Goal: Transaction & Acquisition: Book appointment/travel/reservation

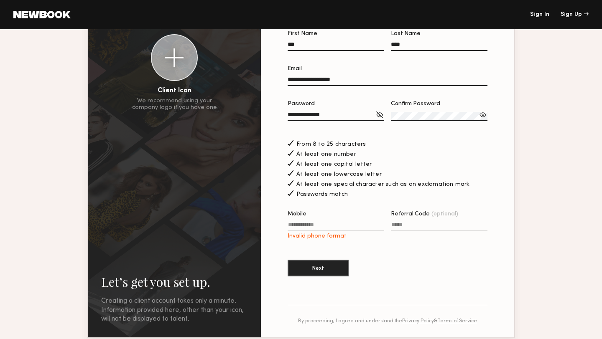
scroll to position [82, 0]
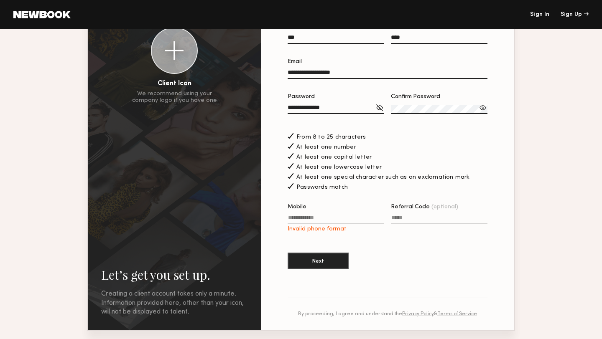
click at [323, 219] on label "Mobile Invalid phone format" at bounding box center [336, 218] width 97 height 28
click at [323, 219] on input "Mobile Invalid phone format" at bounding box center [336, 220] width 97 height 10
type input "**********"
click at [394, 229] on label "Referral Code (optional)" at bounding box center [439, 218] width 97 height 28
click at [394, 224] on input "Referral Code (optional)" at bounding box center [439, 220] width 97 height 10
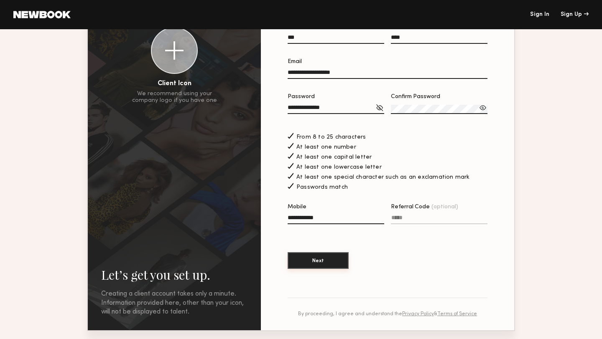
click at [342, 266] on button "Next" at bounding box center [318, 260] width 61 height 17
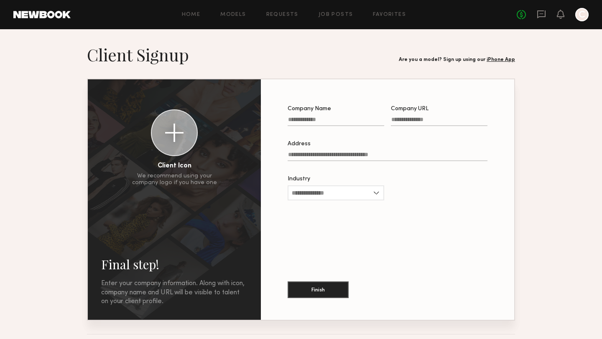
click at [323, 121] on input "Company Name" at bounding box center [336, 122] width 97 height 10
type input "**********"
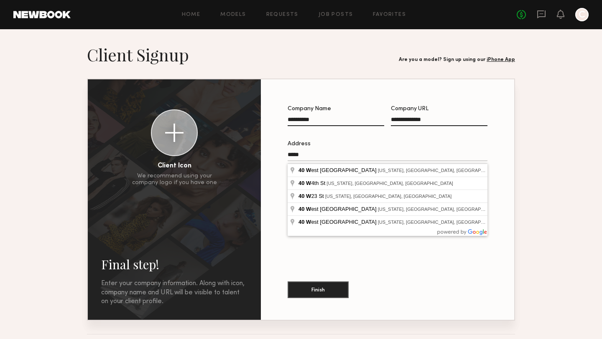
click at [294, 156] on input "****" at bounding box center [388, 157] width 200 height 10
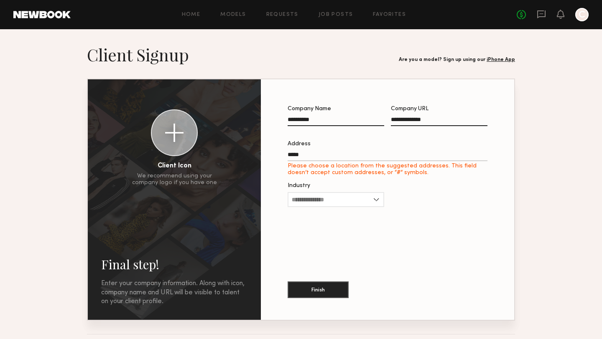
click at [328, 153] on label "Address **** Please choose a location from the suggested addresses. This field …" at bounding box center [388, 158] width 200 height 35
click at [328, 153] on input "****" at bounding box center [388, 157] width 200 height 10
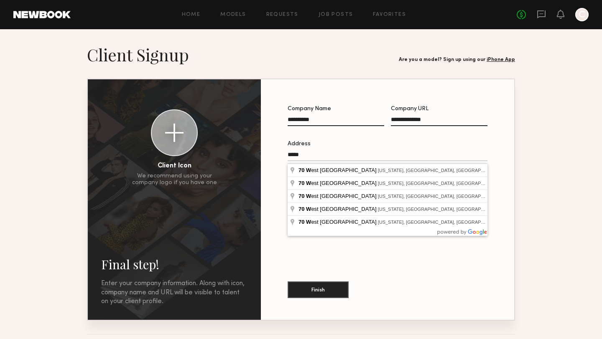
click at [318, 156] on input "****" at bounding box center [388, 157] width 200 height 10
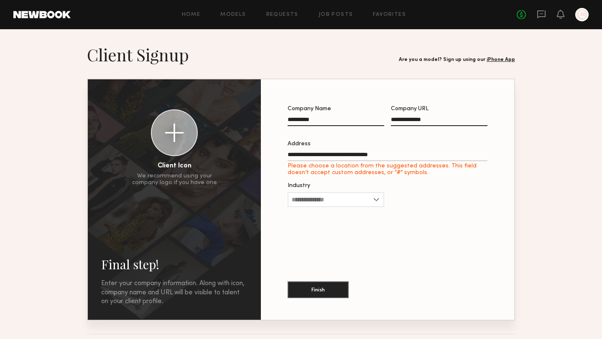
type input "**********"
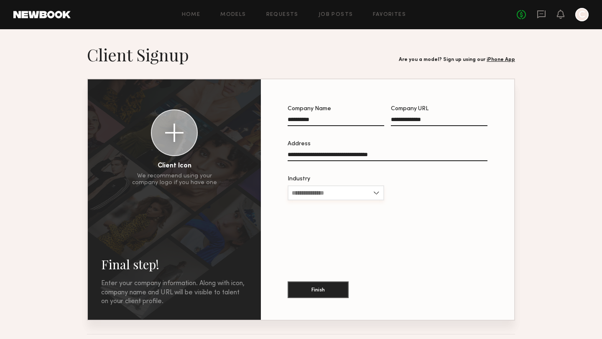
click at [335, 190] on input "Industry" at bounding box center [336, 193] width 97 height 15
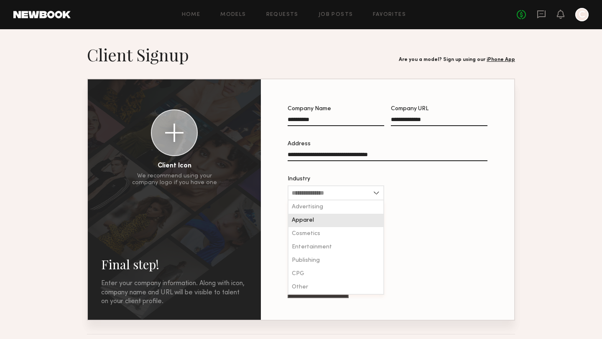
click at [323, 223] on div "Apparel" at bounding box center [335, 220] width 95 height 13
type input "*******"
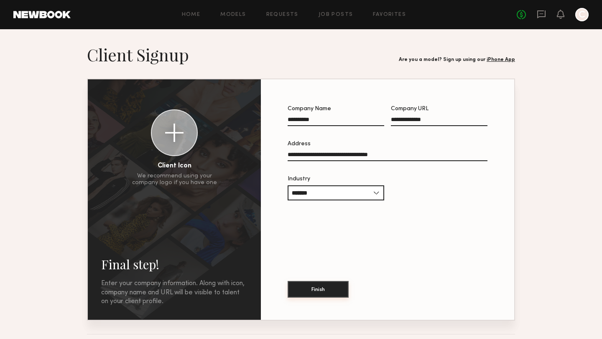
click at [320, 288] on button "Finish" at bounding box center [318, 289] width 61 height 17
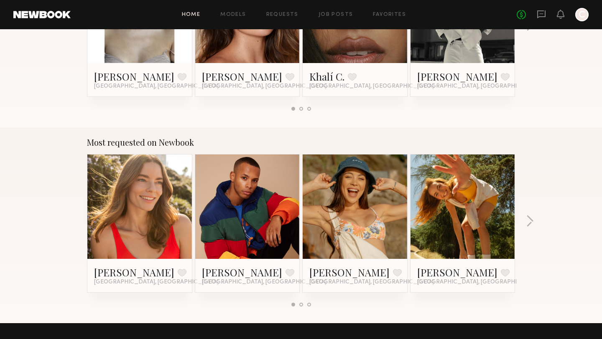
scroll to position [370, 0]
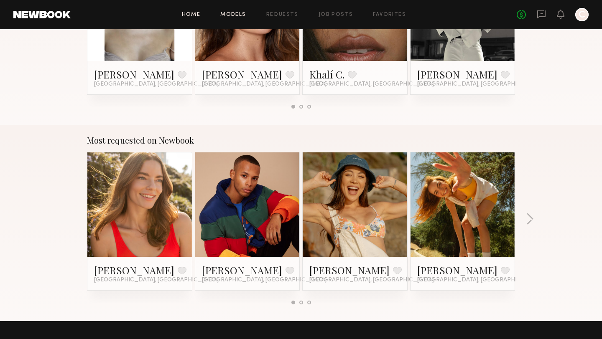
click at [239, 13] on link "Models" at bounding box center [232, 14] width 25 height 5
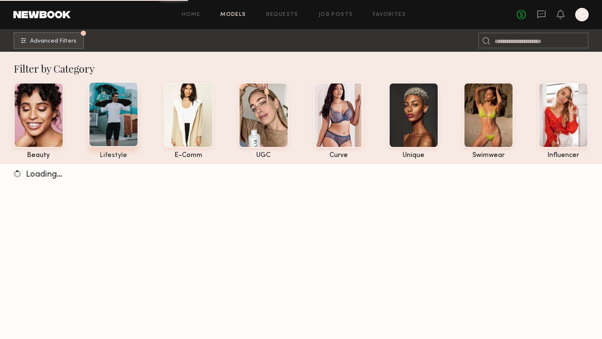
click at [113, 114] on div at bounding box center [114, 114] width 50 height 65
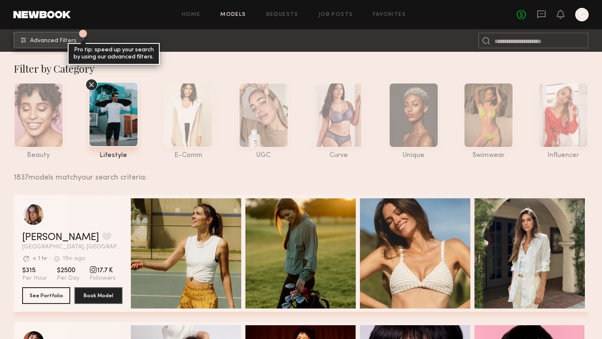
click at [55, 37] on button "1 Advanced Filters Pro tip: speed up your search by using our advanced filters." at bounding box center [48, 40] width 71 height 17
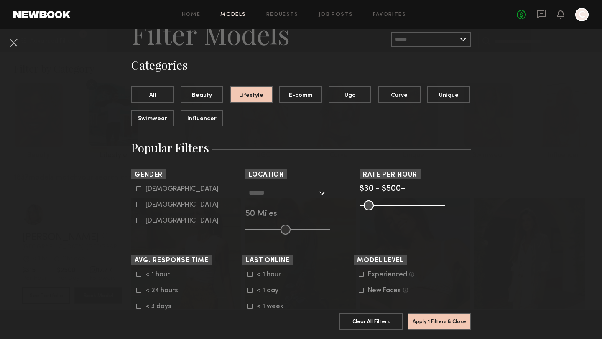
scroll to position [36, 0]
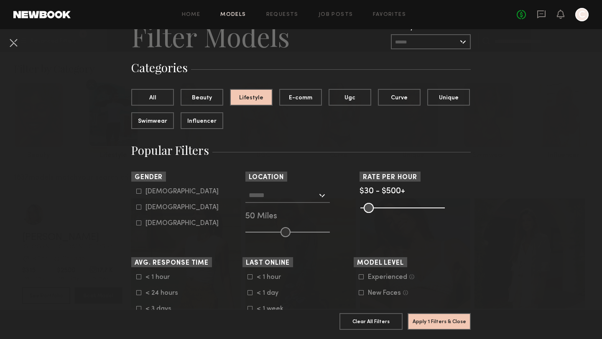
click at [139, 196] on common-framework-checkbox "Male" at bounding box center [189, 192] width 106 height 8
click at [137, 194] on icon at bounding box center [138, 191] width 5 height 5
type input "*"
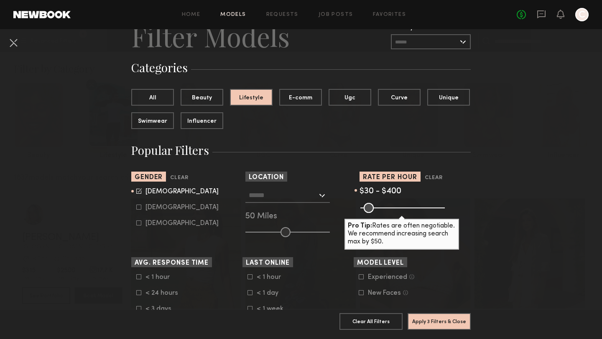
drag, startPoint x: 441, startPoint y: 206, endPoint x: 423, endPoint y: 209, distance: 18.3
click at [423, 210] on input "range" at bounding box center [402, 208] width 84 height 10
drag, startPoint x: 425, startPoint y: 208, endPoint x: 392, endPoint y: 214, distance: 33.9
click at [392, 213] on input "range" at bounding box center [402, 208] width 84 height 10
click at [392, 213] on section "Rate per Hour Clear $30 - $197 Pro Tip: Rates are often negotiable. We recommen…" at bounding box center [414, 205] width 111 height 66
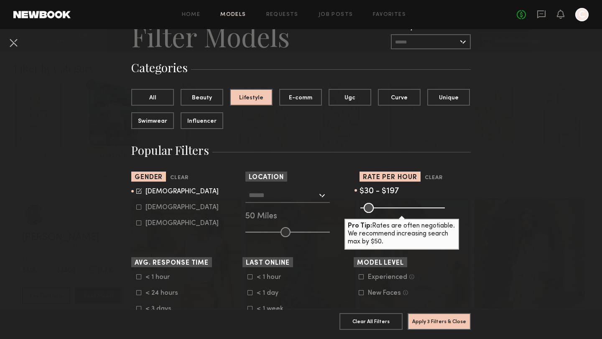
click at [392, 213] on section "Rate per Hour Clear $30 - $197 Pro Tip: Rates are often negotiable. We recommen…" at bounding box center [414, 205] width 111 height 66
type input "***"
click at [396, 211] on input "range" at bounding box center [402, 208] width 84 height 10
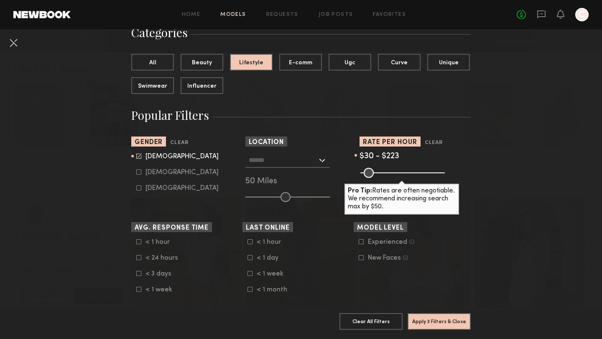
scroll to position [82, 0]
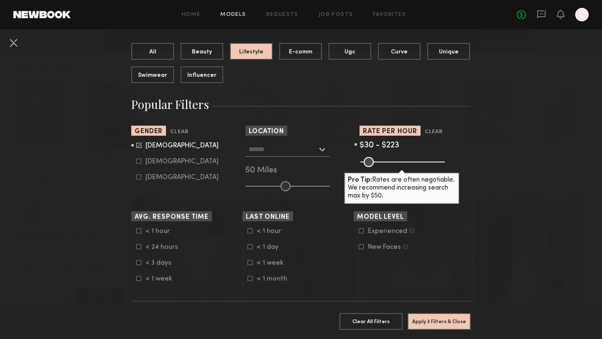
click at [318, 150] on div at bounding box center [287, 149] width 84 height 15
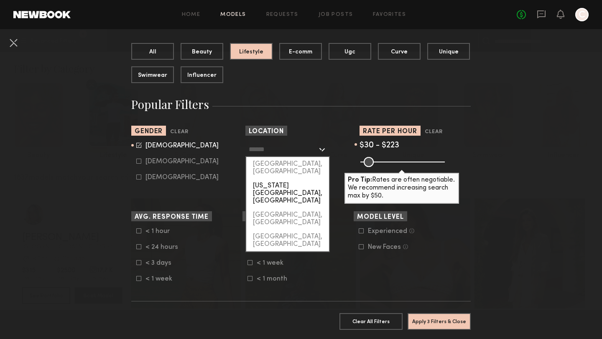
click at [288, 179] on div "[US_STATE][GEOGRAPHIC_DATA], [GEOGRAPHIC_DATA]" at bounding box center [287, 193] width 83 height 29
type input "**********"
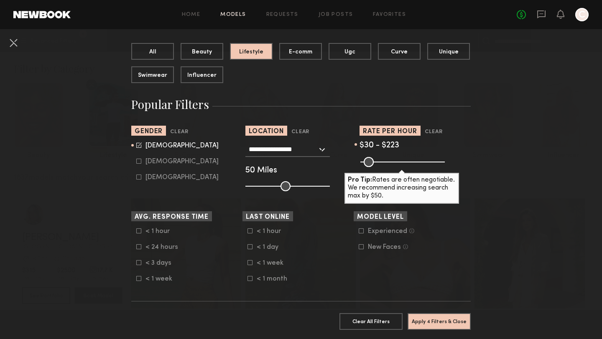
type input "**"
drag, startPoint x: 283, startPoint y: 187, endPoint x: 263, endPoint y: 191, distance: 20.6
click at [428, 319] on button "Apply 4 Filters & Close" at bounding box center [438, 321] width 63 height 17
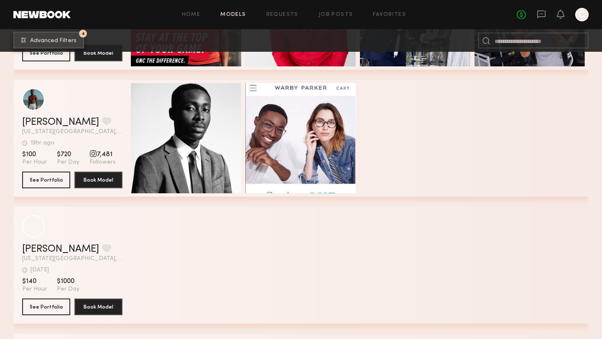
scroll to position [2403, 0]
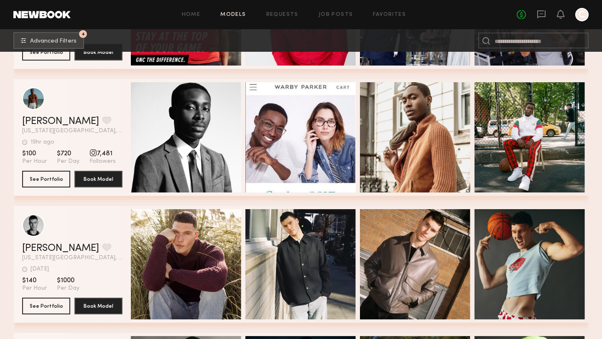
click at [113, 103] on div "grid" at bounding box center [72, 98] width 100 height 23
click at [43, 121] on link "Babajide A." at bounding box center [60, 122] width 77 height 10
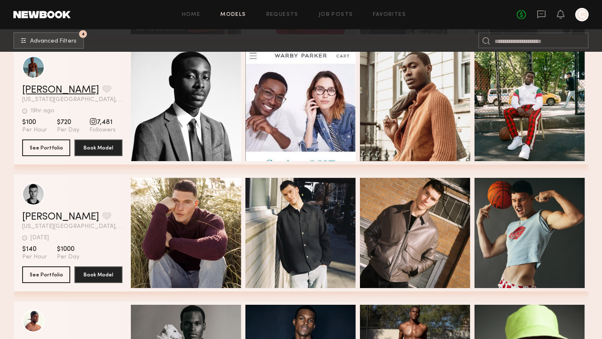
scroll to position [2435, 0]
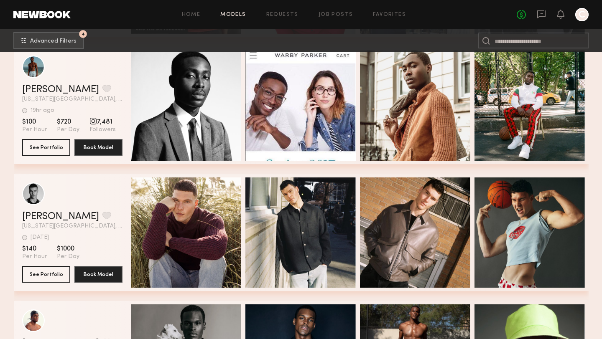
click at [107, 214] on div "Zak B. Favorite" at bounding box center [72, 217] width 100 height 10
click at [38, 217] on link "Zak B." at bounding box center [60, 217] width 77 height 10
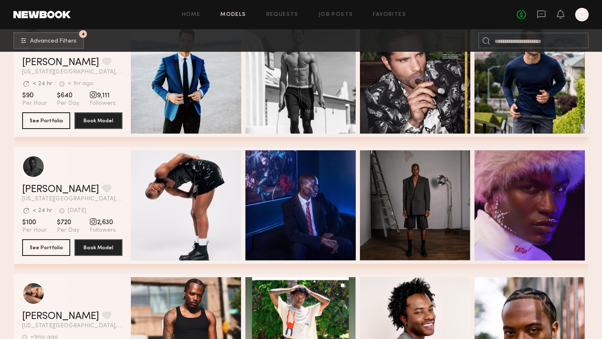
scroll to position [280, 0]
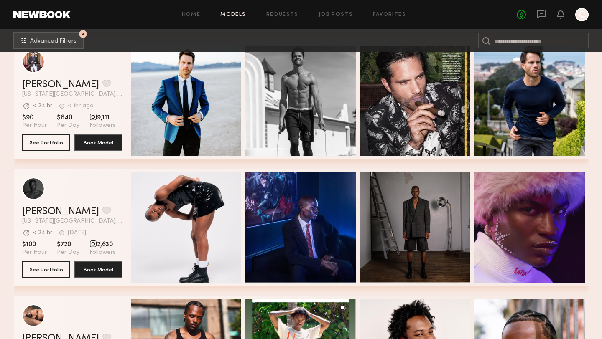
click at [38, 200] on header "Jordan W. Favorite New York City, NY Avg. request response time < 24 hr 1wk ago…" at bounding box center [72, 201] width 100 height 47
click at [38, 209] on link "Jordan W." at bounding box center [60, 212] width 77 height 10
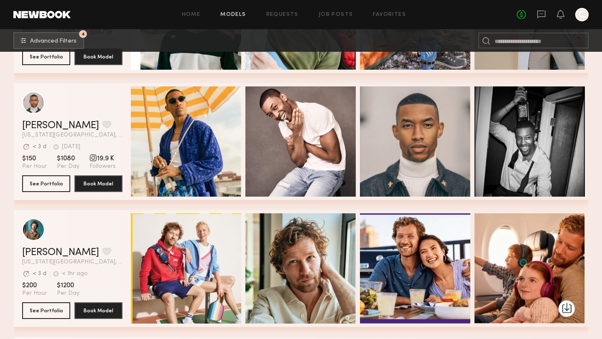
scroll to position [872, 0]
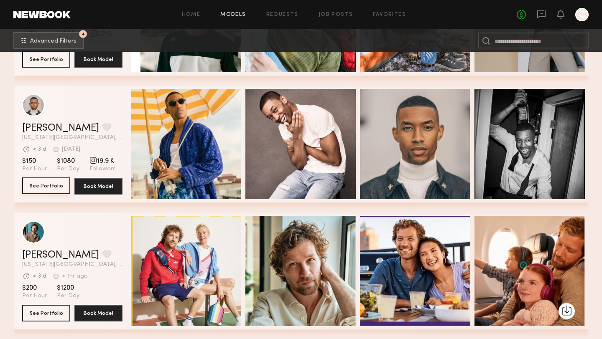
click at [46, 188] on button "See Portfolio" at bounding box center [46, 186] width 48 height 17
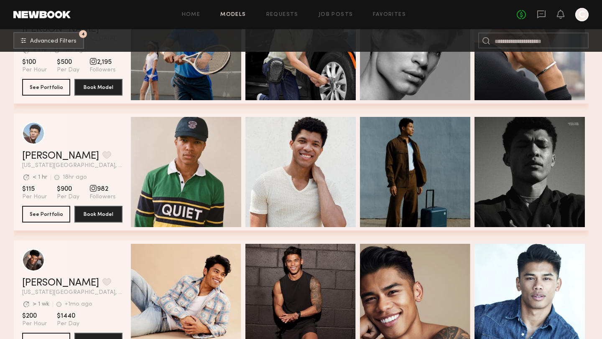
scroll to position [1695, 0]
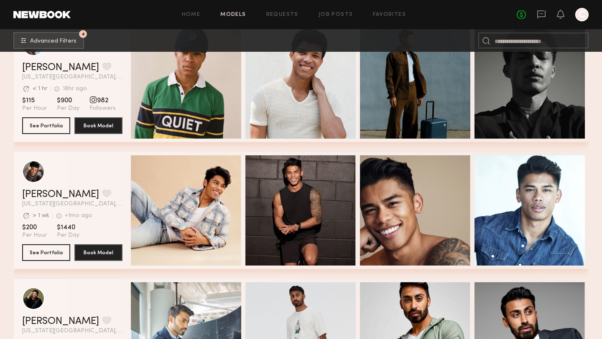
click at [84, 177] on div "grid" at bounding box center [72, 171] width 100 height 23
click at [50, 258] on button "See Portfolio" at bounding box center [46, 252] width 48 height 17
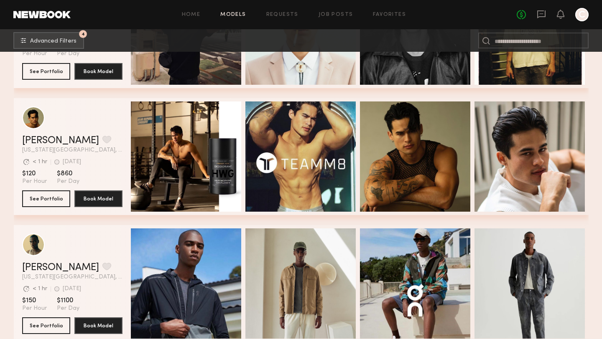
scroll to position [3275, 0]
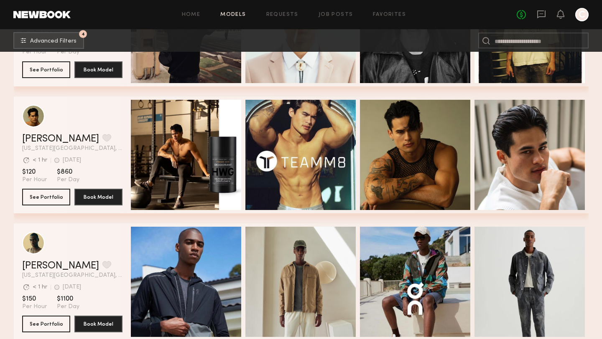
click at [86, 128] on header "Noah S. Favorite New York City, NY Avg. request response time < 1 hr 4d ago Las…" at bounding box center [72, 128] width 100 height 47
click at [56, 201] on button "See Portfolio" at bounding box center [46, 196] width 48 height 17
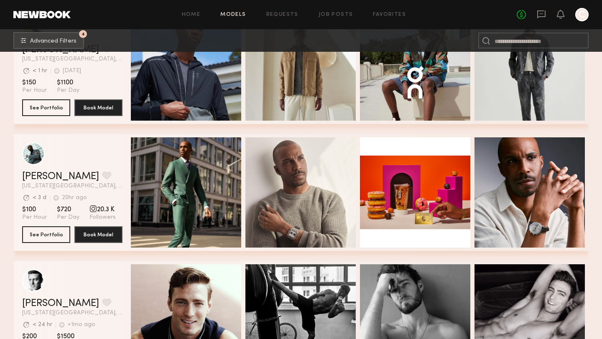
scroll to position [3492, 0]
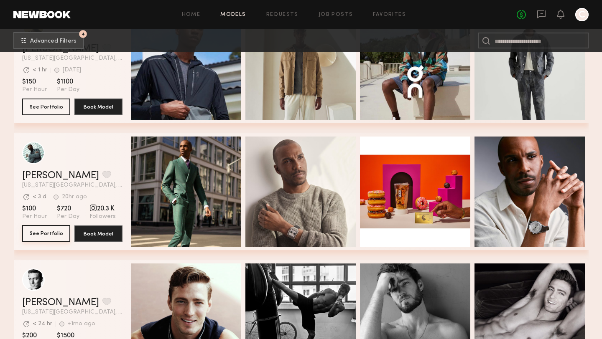
click at [50, 234] on button "See Portfolio" at bounding box center [46, 233] width 48 height 17
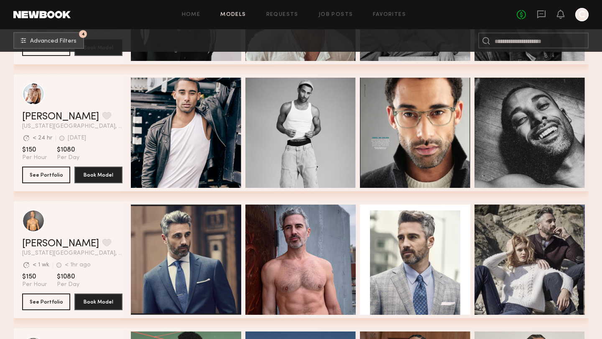
scroll to position [4384, 0]
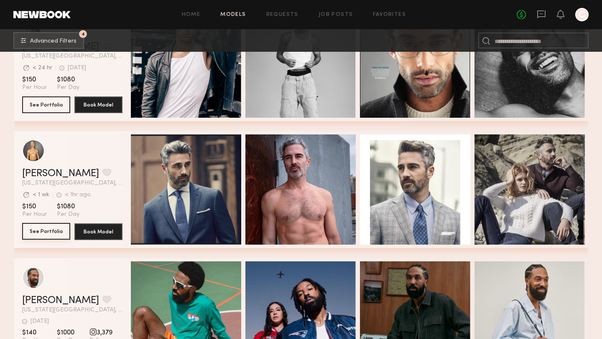
click at [56, 229] on button "See Portfolio" at bounding box center [46, 231] width 48 height 17
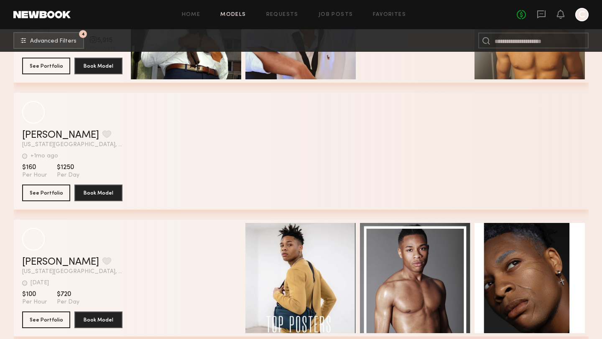
scroll to position [8489, 0]
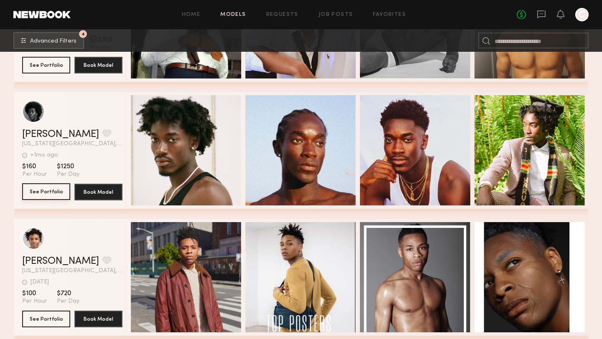
click at [57, 196] on button "See Portfolio" at bounding box center [46, 191] width 48 height 17
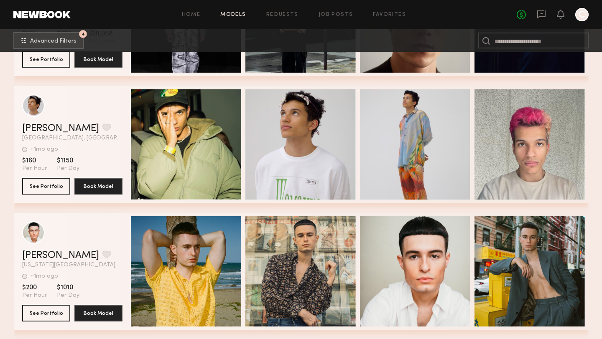
scroll to position [9003, 0]
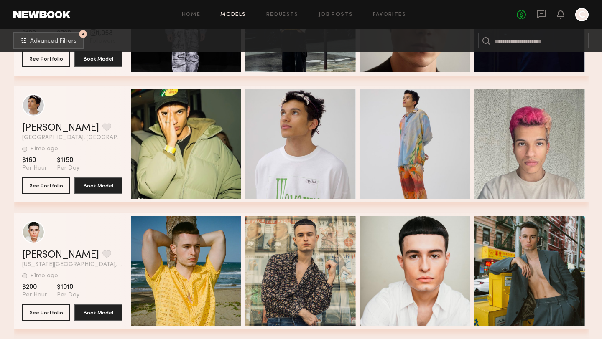
click at [109, 115] on div "grid" at bounding box center [72, 105] width 100 height 23
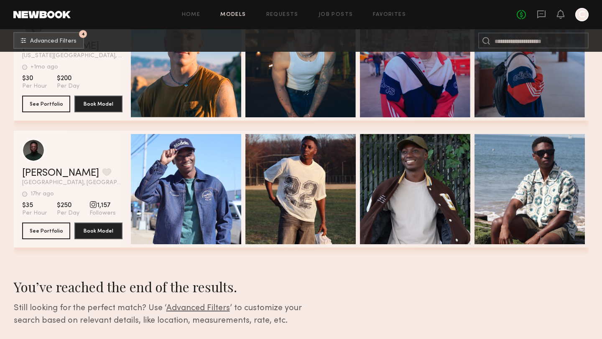
scroll to position [9976, 0]
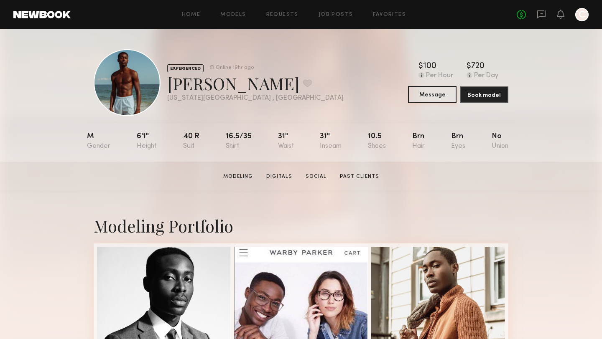
click at [425, 94] on button "Message" at bounding box center [432, 94] width 48 height 17
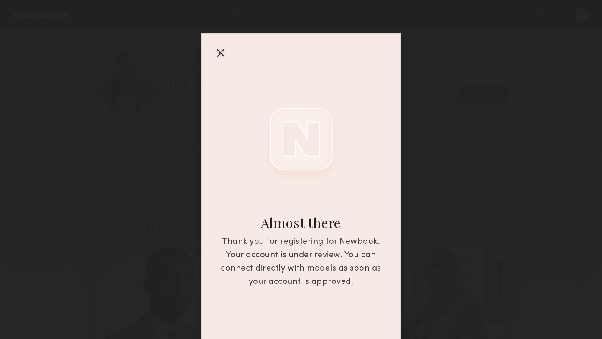
click at [219, 50] on div at bounding box center [220, 52] width 13 height 13
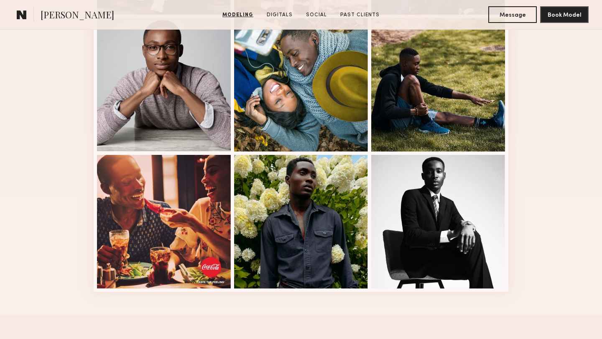
scroll to position [504, 0]
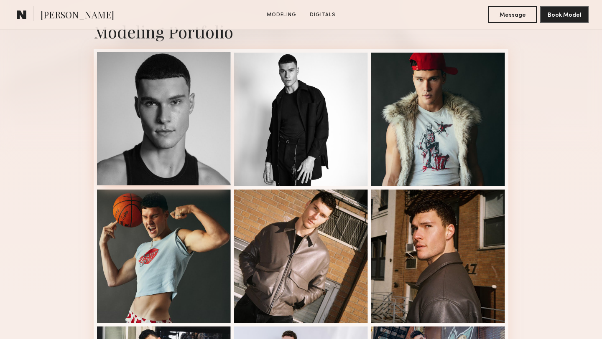
scroll to position [196, 0]
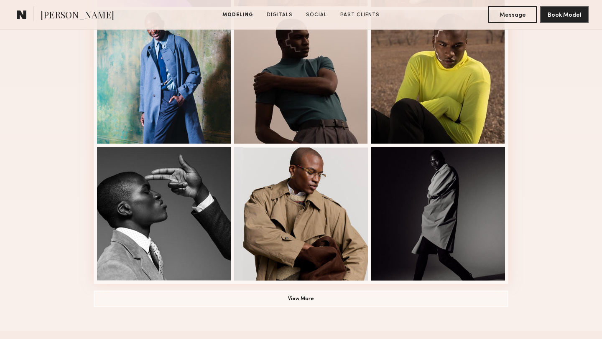
scroll to position [515, 0]
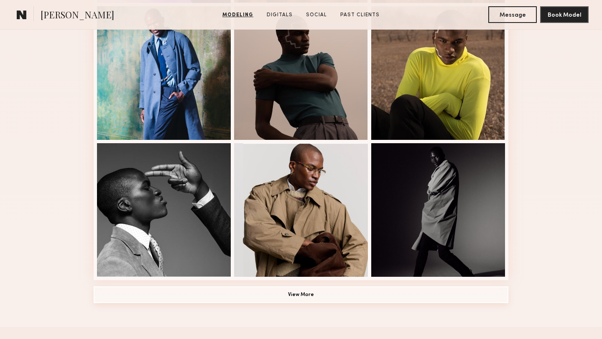
click at [250, 294] on button "View More" at bounding box center [301, 295] width 415 height 17
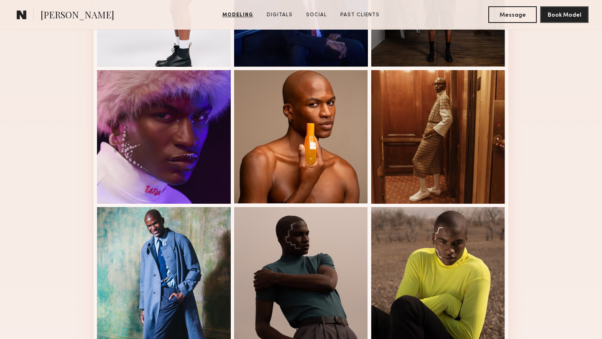
scroll to position [0, 0]
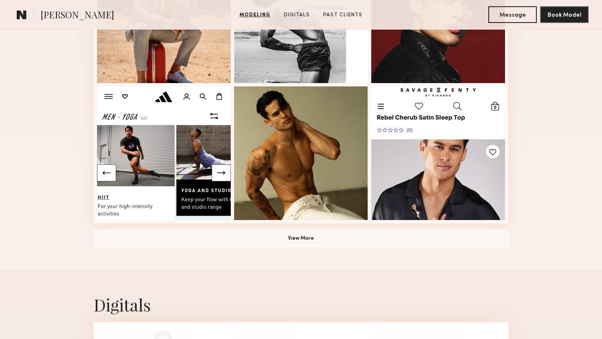
scroll to position [579, 0]
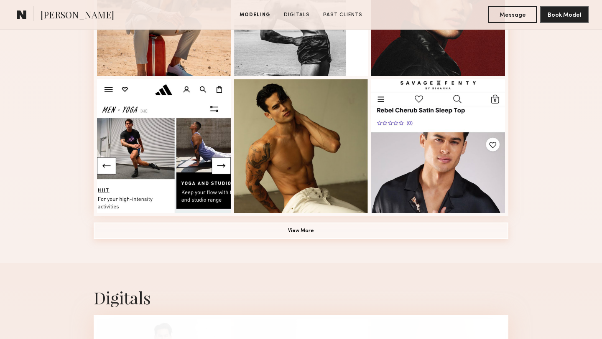
click at [324, 224] on button "View More" at bounding box center [301, 231] width 415 height 17
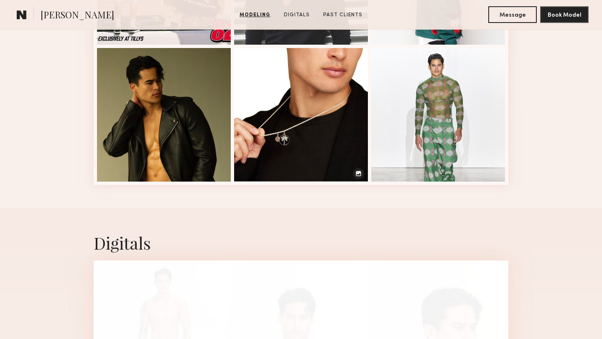
scroll to position [1161, 0]
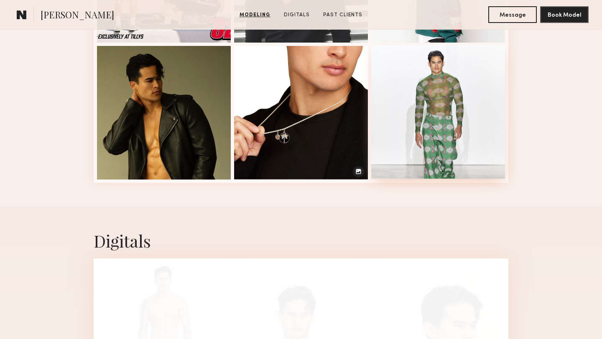
click at [409, 144] on div at bounding box center [438, 112] width 134 height 134
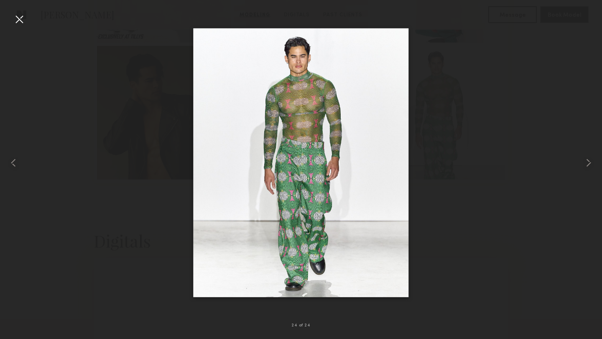
click at [18, 23] on div at bounding box center [19, 19] width 13 height 13
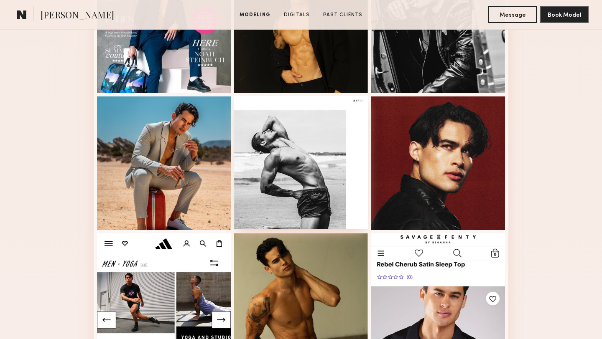
scroll to position [423, 0]
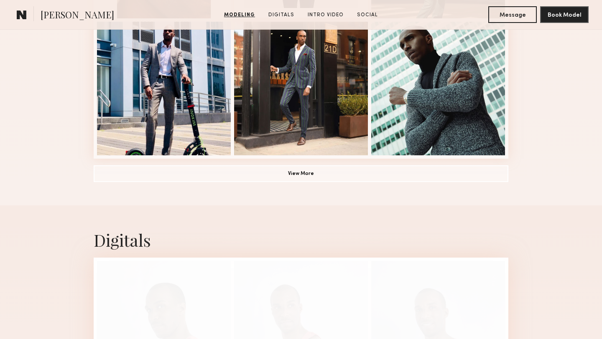
scroll to position [634, 0]
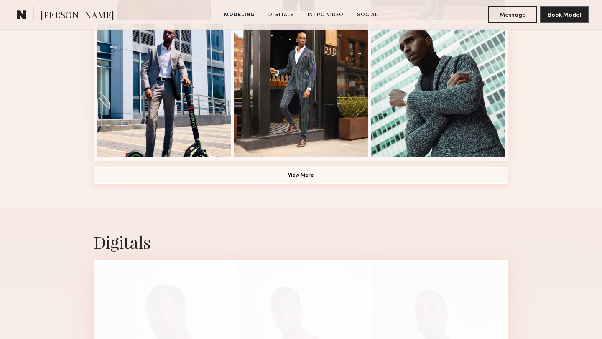
click at [297, 179] on button "View More" at bounding box center [301, 175] width 415 height 17
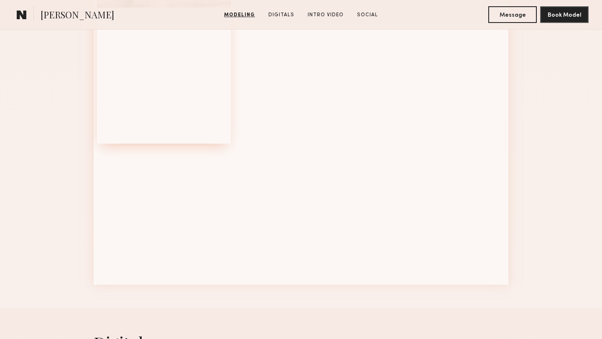
scroll to position [1022, 0]
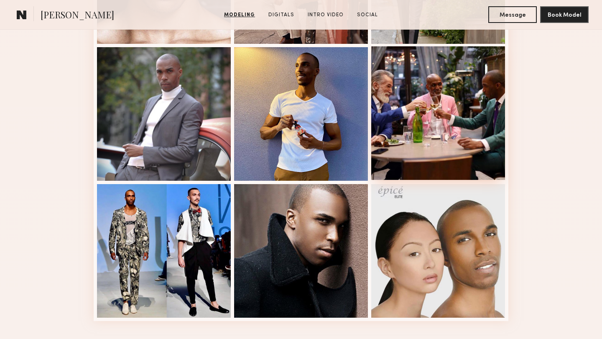
click at [410, 121] on div at bounding box center [438, 113] width 134 height 134
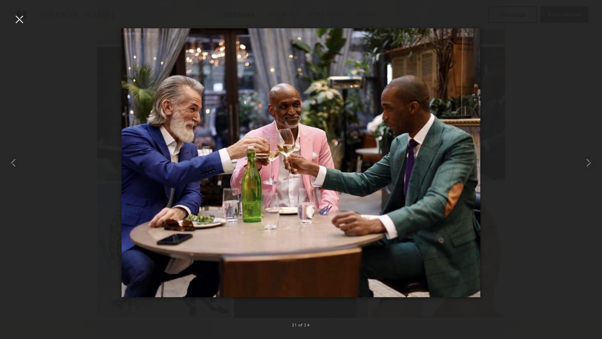
click at [565, 150] on div at bounding box center [301, 162] width 602 height 299
click at [589, 168] on common-icon at bounding box center [588, 162] width 13 height 13
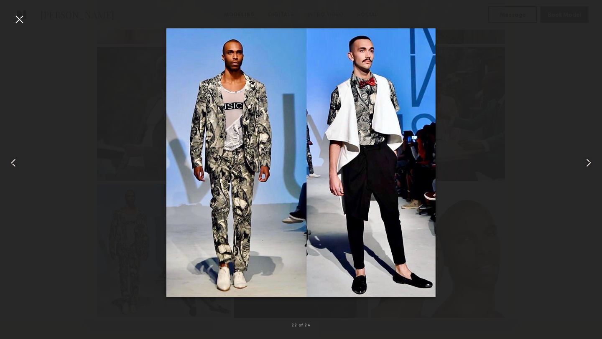
click at [589, 168] on common-icon at bounding box center [588, 162] width 13 height 13
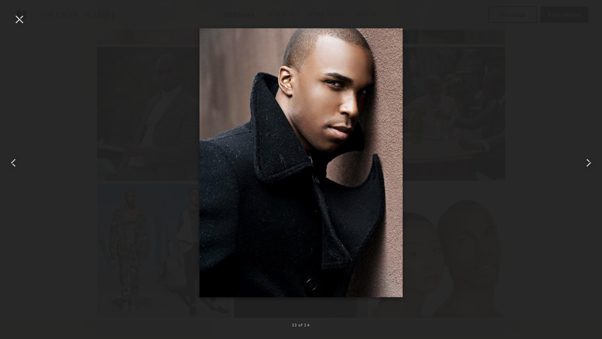
click at [21, 20] on div at bounding box center [19, 19] width 13 height 13
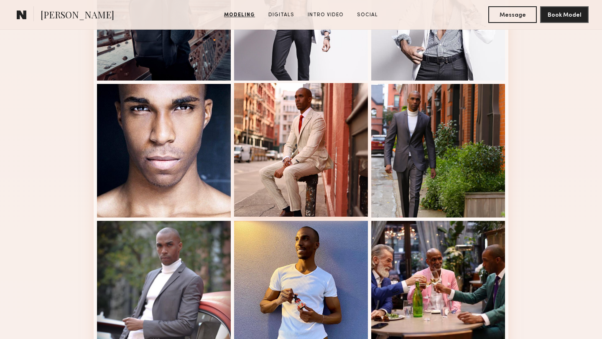
scroll to position [850, 0]
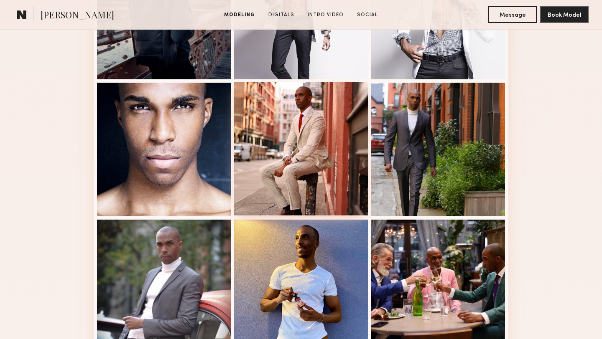
click at [253, 117] on div at bounding box center [301, 149] width 134 height 134
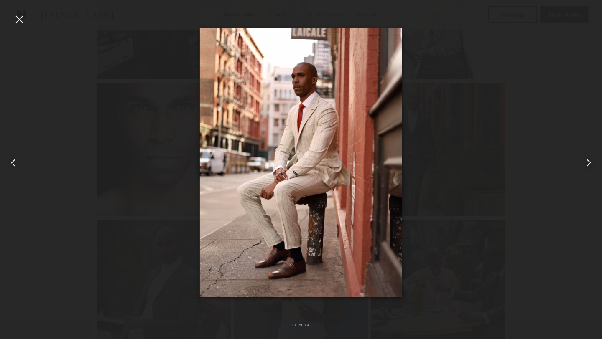
click at [19, 23] on div at bounding box center [19, 19] width 13 height 13
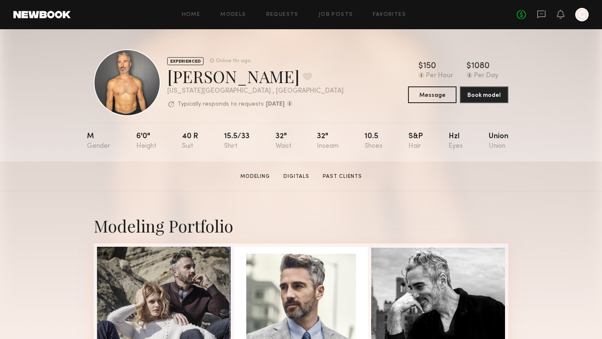
click at [206, 49] on nb-model-profile-header "EXPERIENCED Online 1hr ago [PERSON_NAME] Favorite [US_STATE][GEOGRAPHIC_DATA] ,…" at bounding box center [301, 72] width 428 height 87
click at [238, 15] on link "Models" at bounding box center [232, 14] width 25 height 5
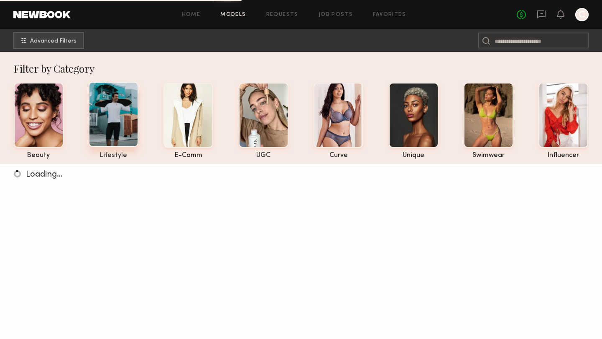
click at [133, 122] on div at bounding box center [114, 114] width 50 height 65
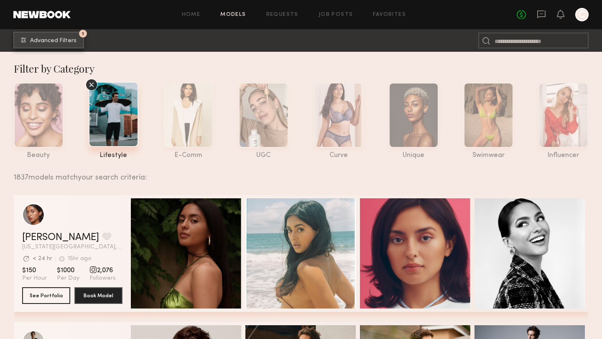
click at [40, 37] on button "1 Advanced Filters" at bounding box center [48, 40] width 71 height 17
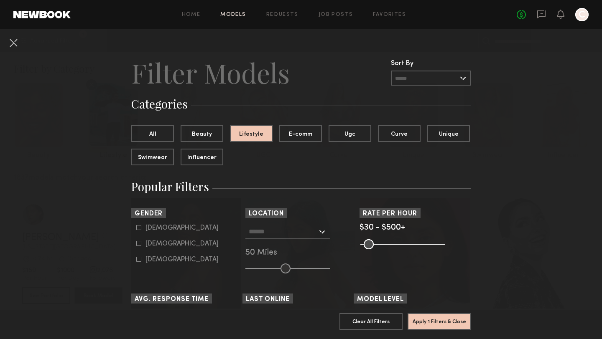
scroll to position [43, 0]
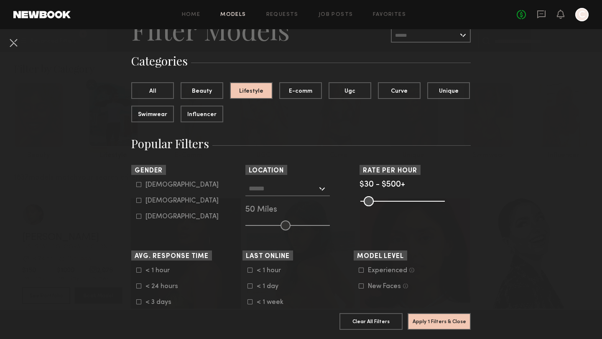
click at [140, 187] on icon at bounding box center [138, 184] width 5 height 5
type input "*"
click at [277, 173] on span "Location" at bounding box center [266, 171] width 35 height 6
click at [309, 181] on input "text" at bounding box center [283, 188] width 69 height 14
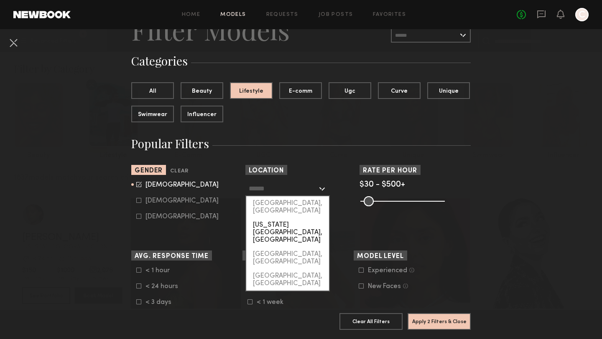
click at [269, 219] on div "[US_STATE][GEOGRAPHIC_DATA], [GEOGRAPHIC_DATA]" at bounding box center [287, 232] width 83 height 29
type input "**********"
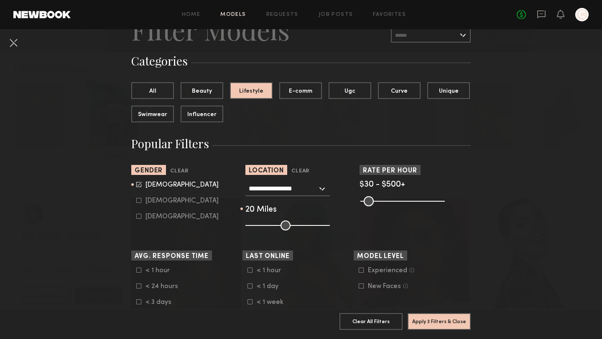
drag, startPoint x: 289, startPoint y: 228, endPoint x: 261, endPoint y: 229, distance: 27.6
type input "**"
click at [261, 229] on input "range" at bounding box center [287, 226] width 84 height 10
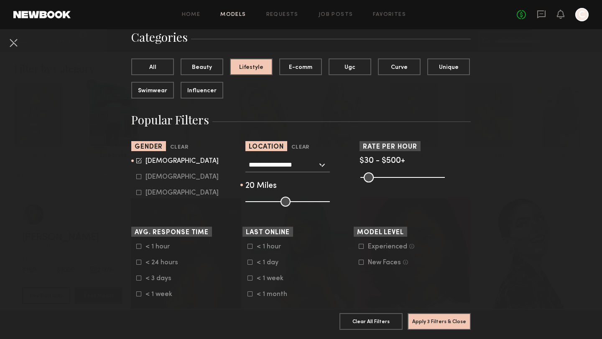
scroll to position [72, 0]
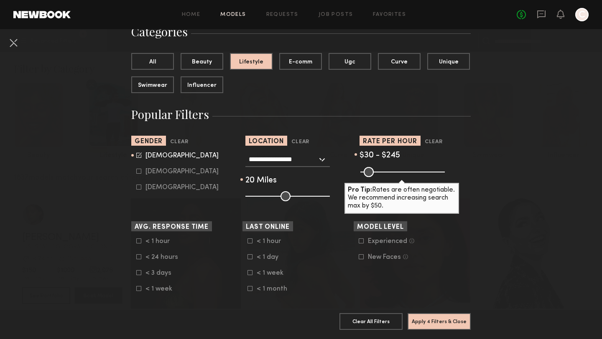
drag, startPoint x: 442, startPoint y: 173, endPoint x: 399, endPoint y: 176, distance: 42.7
type input "***"
click at [399, 176] on input "range" at bounding box center [402, 172] width 84 height 10
click at [436, 321] on button "Apply 4 Filters & Close" at bounding box center [438, 321] width 63 height 17
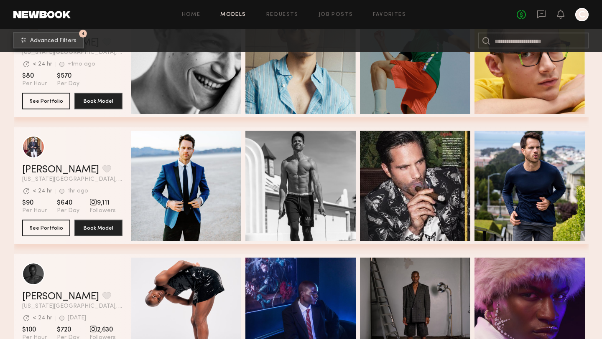
scroll to position [195, 0]
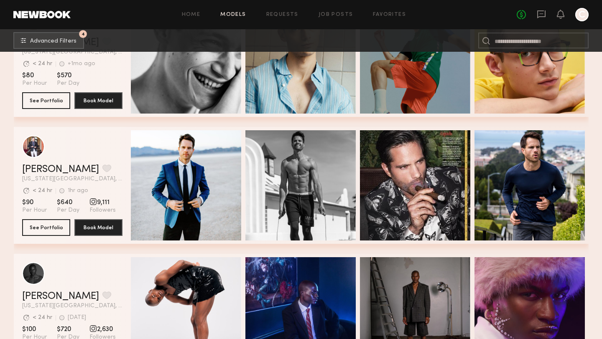
click at [60, 218] on section "Matt W. Favorite New York City, NY Avg. request response time < 24 hr 1hr ago L…" at bounding box center [72, 185] width 100 height 117
click at [59, 229] on button "See Portfolio" at bounding box center [46, 227] width 48 height 17
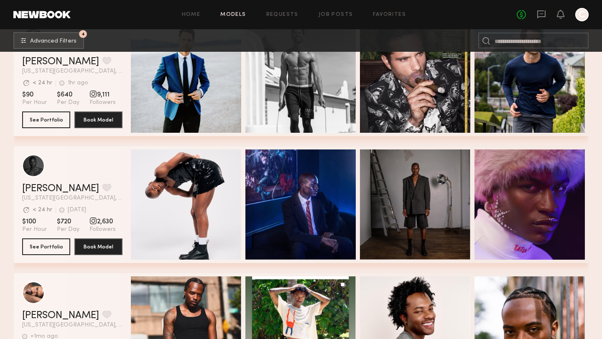
scroll to position [390, 0]
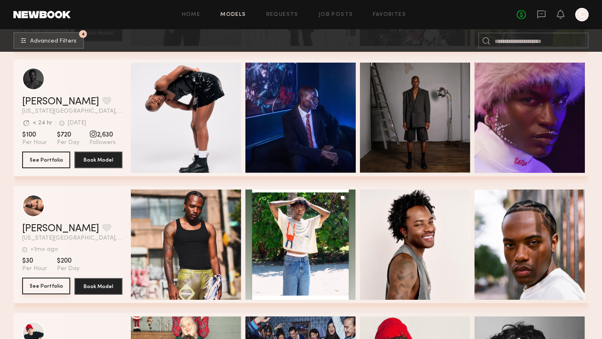
click at [43, 290] on button "See Portfolio" at bounding box center [46, 286] width 48 height 17
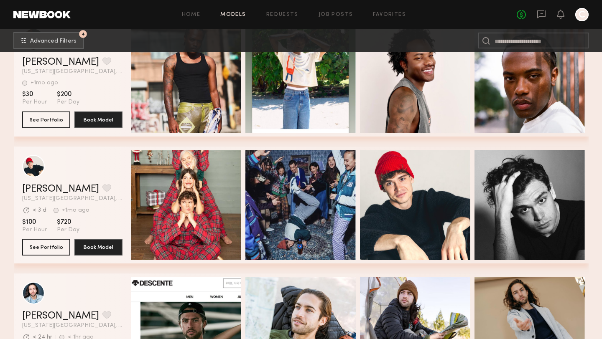
scroll to position [545, 0]
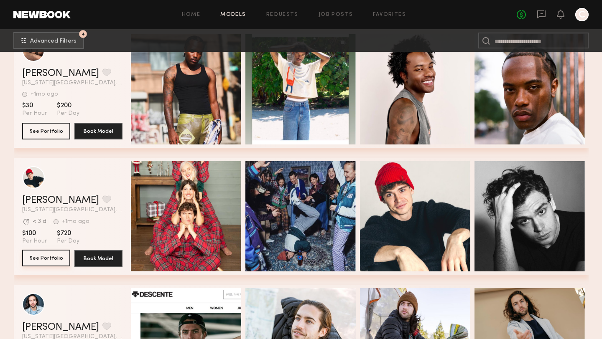
click at [41, 253] on button "See Portfolio" at bounding box center [46, 258] width 48 height 17
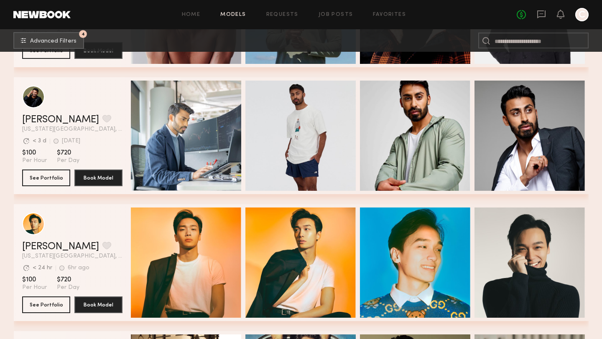
scroll to position [1260, 0]
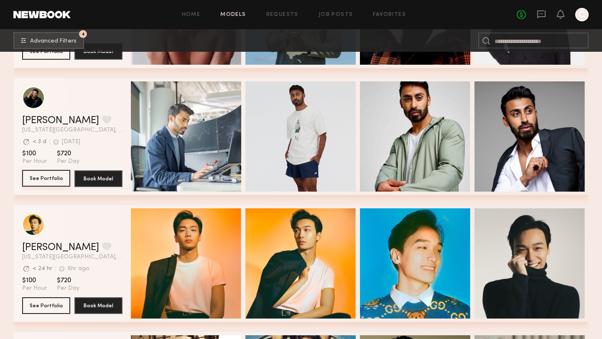
click at [35, 183] on button "See Portfolio" at bounding box center [46, 178] width 48 height 17
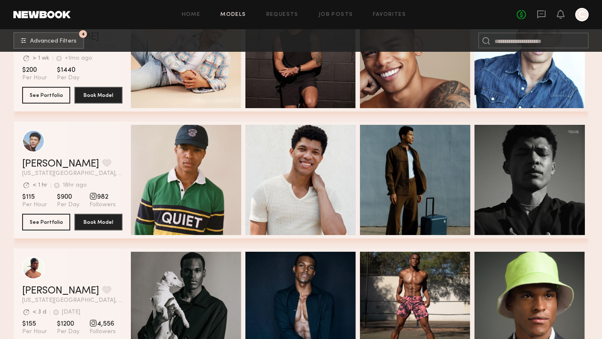
scroll to position [1978, 0]
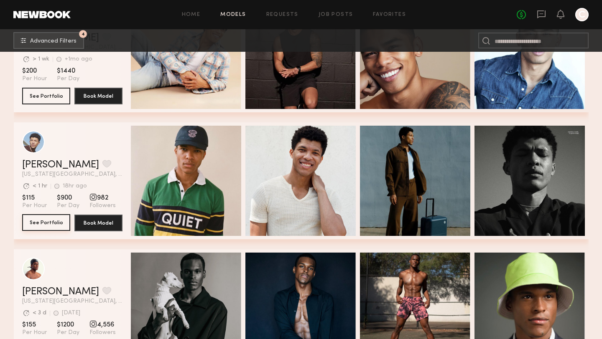
click at [59, 215] on button "See Portfolio" at bounding box center [46, 222] width 48 height 17
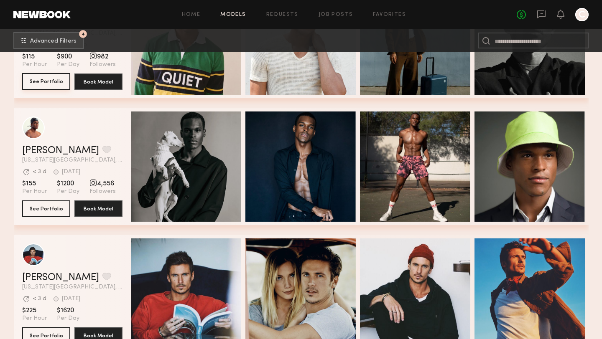
scroll to position [2126, 0]
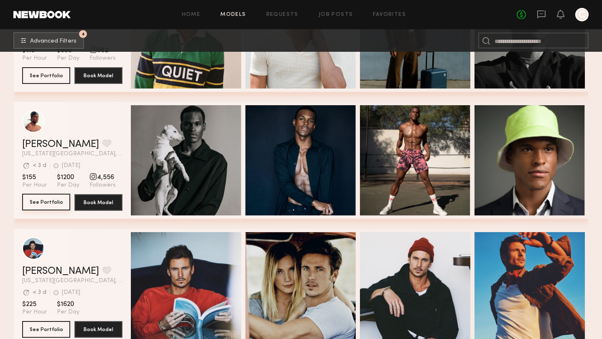
click at [40, 205] on button "See Portfolio" at bounding box center [46, 202] width 48 height 17
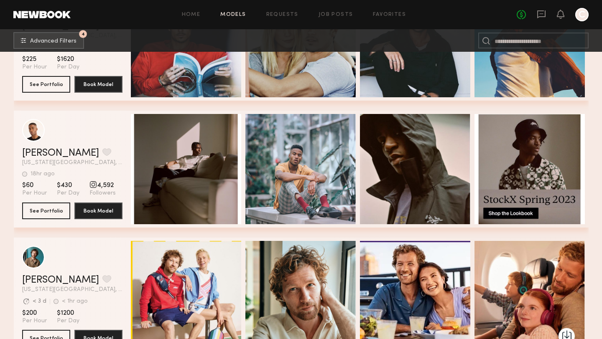
scroll to position [2371, 0]
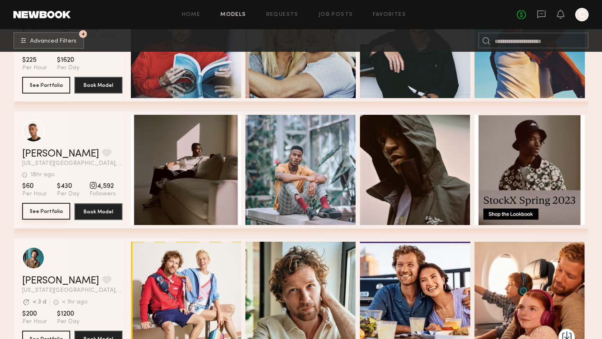
click at [33, 212] on button "See Portfolio" at bounding box center [46, 211] width 48 height 17
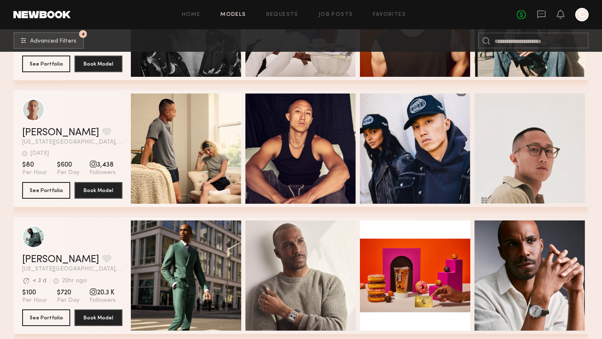
scroll to position [3541, 0]
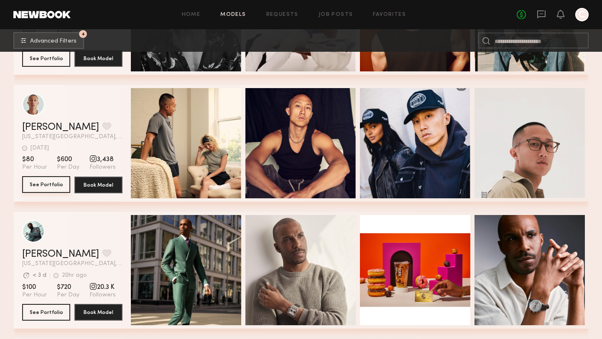
click at [32, 184] on button "See Portfolio" at bounding box center [46, 184] width 48 height 17
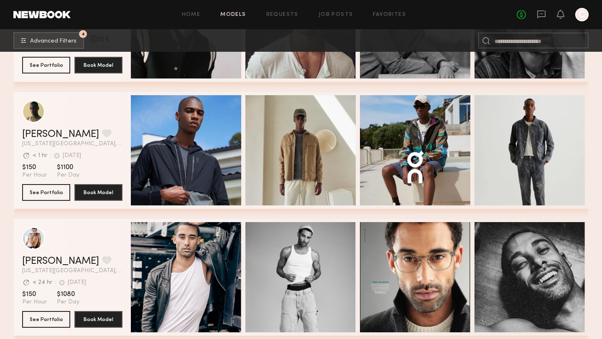
scroll to position [4423, 0]
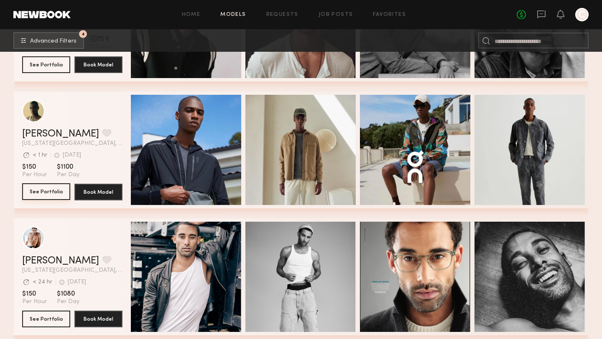
click at [34, 188] on button "See Portfolio" at bounding box center [46, 191] width 48 height 17
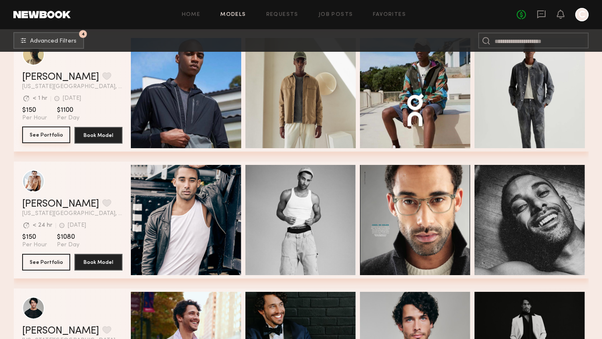
scroll to position [4481, 0]
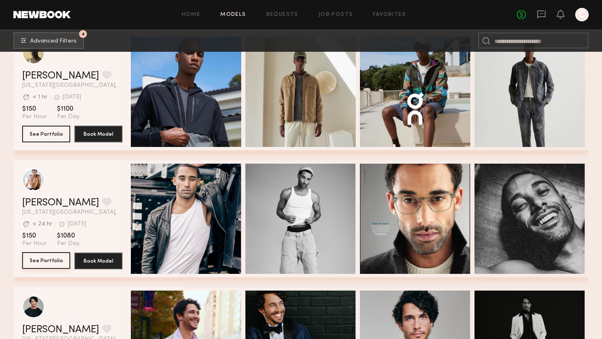
click at [56, 262] on button "See Portfolio" at bounding box center [46, 260] width 48 height 17
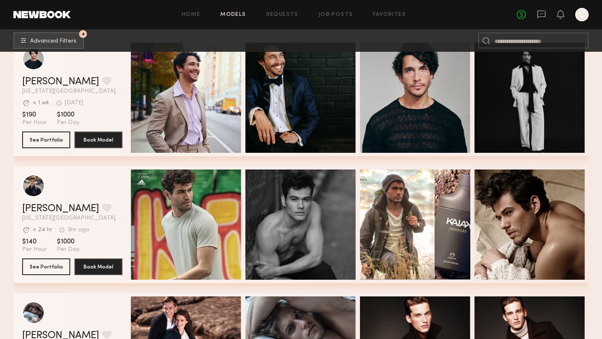
scroll to position [4729, 0]
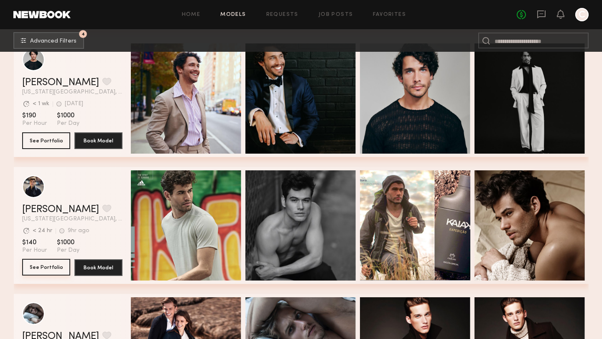
click at [41, 265] on button "See Portfolio" at bounding box center [46, 267] width 48 height 17
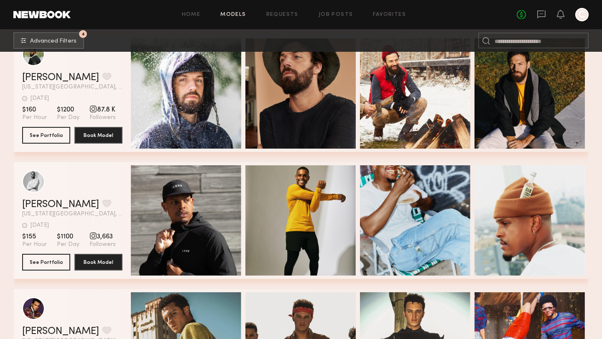
scroll to position [5508, 0]
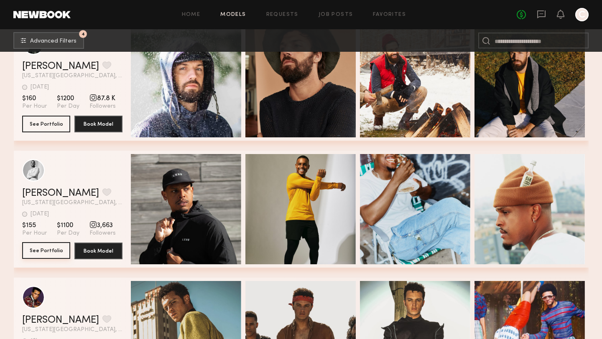
click at [38, 249] on button "See Portfolio" at bounding box center [46, 250] width 48 height 17
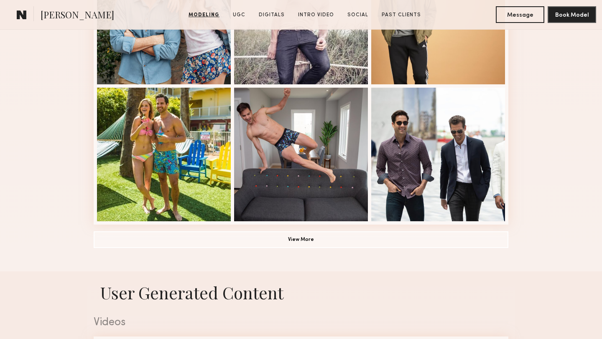
scroll to position [571, 0]
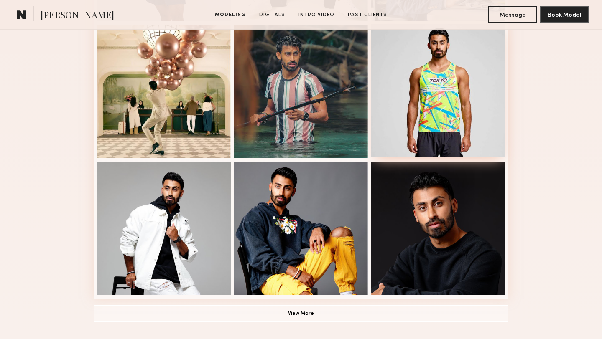
scroll to position [512, 0]
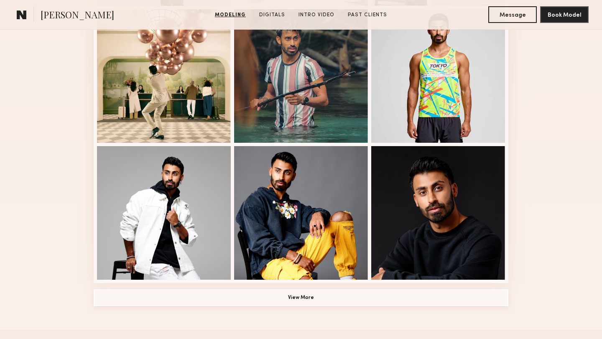
click at [322, 292] on button "View More" at bounding box center [301, 298] width 415 height 17
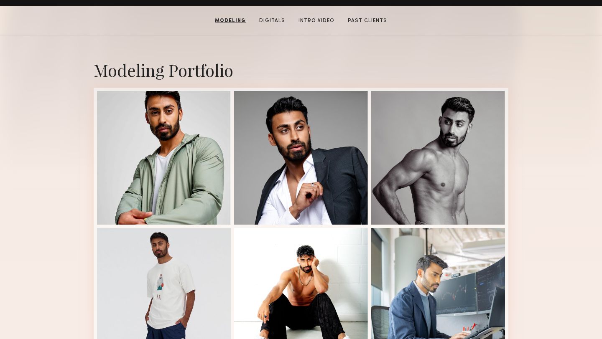
scroll to position [154, 0]
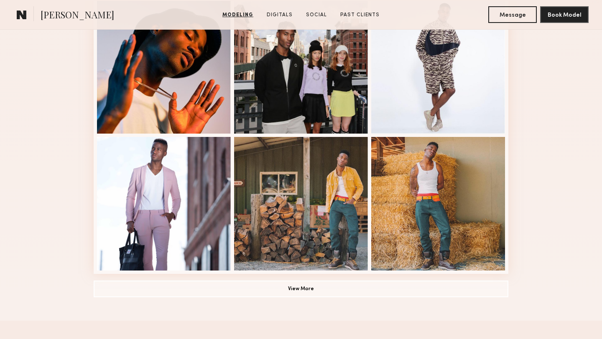
scroll to position [525, 0]
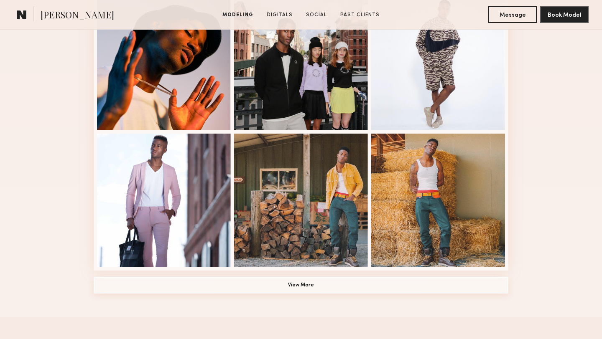
click at [308, 286] on button "View More" at bounding box center [301, 285] width 415 height 17
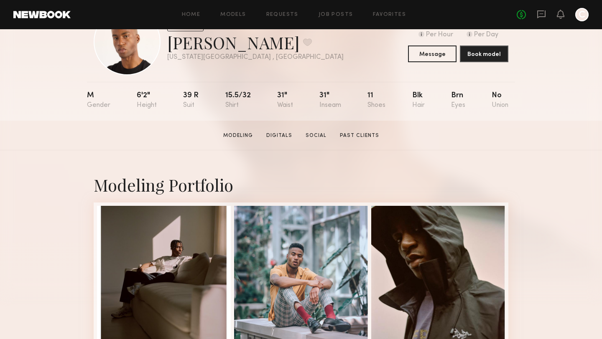
scroll to position [0, 0]
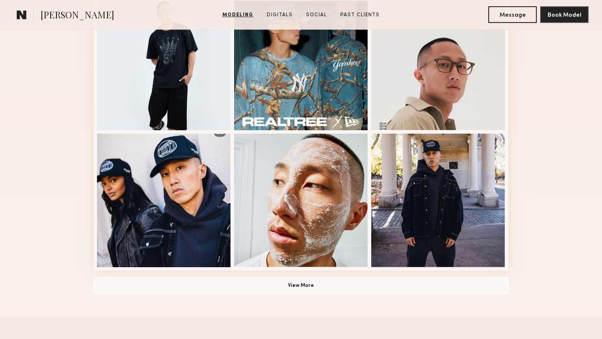
scroll to position [526, 0]
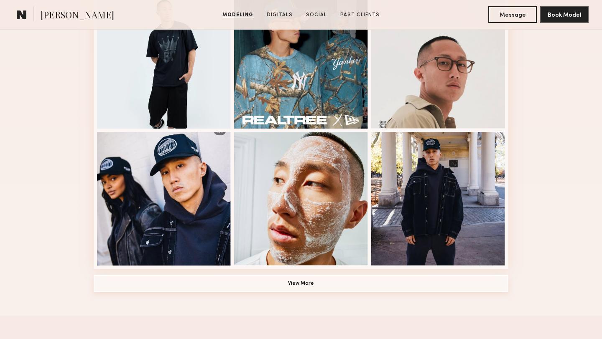
click at [232, 279] on button "View More" at bounding box center [301, 283] width 415 height 17
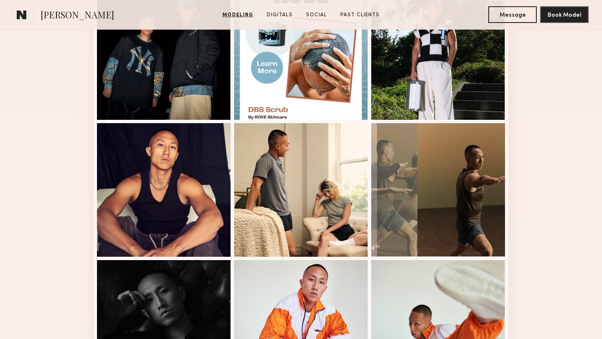
scroll to position [810, 0]
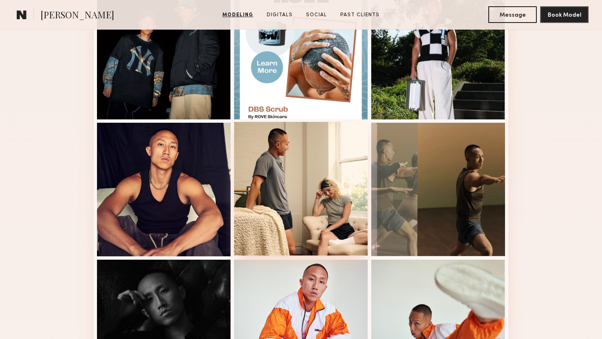
click at [323, 176] on div at bounding box center [301, 189] width 134 height 134
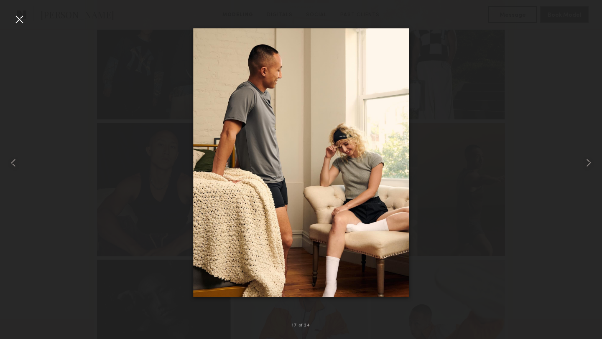
click at [14, 20] on div at bounding box center [19, 19] width 13 height 13
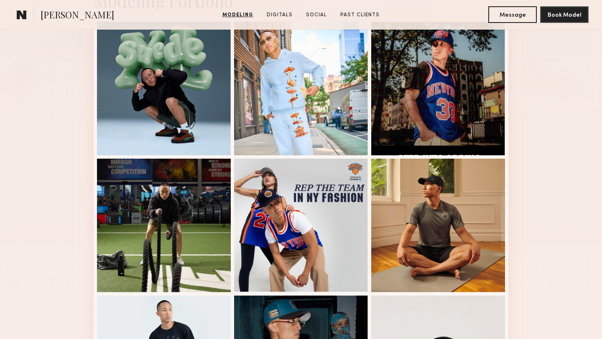
scroll to position [0, 0]
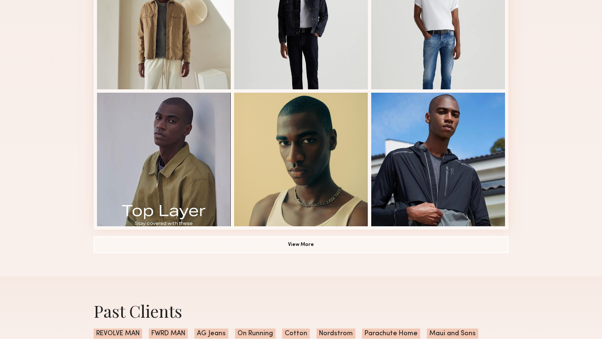
scroll to position [611, 0]
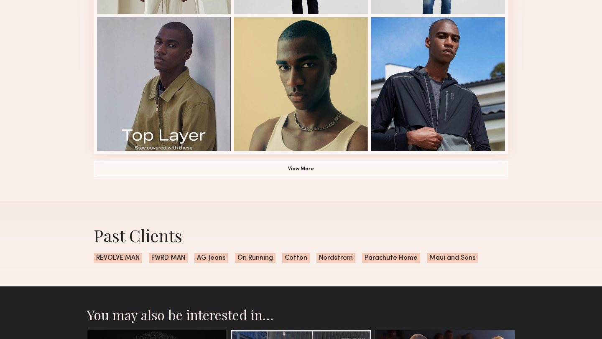
click at [264, 168] on button "View More" at bounding box center [301, 168] width 415 height 17
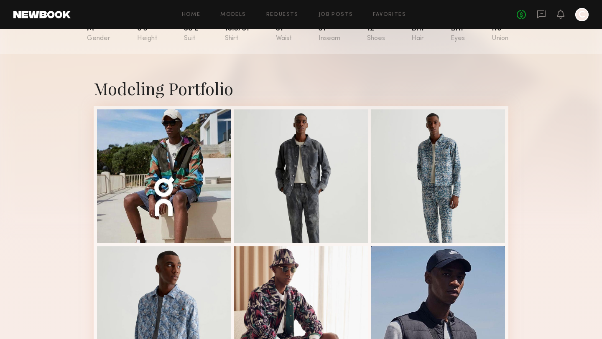
scroll to position [0, 0]
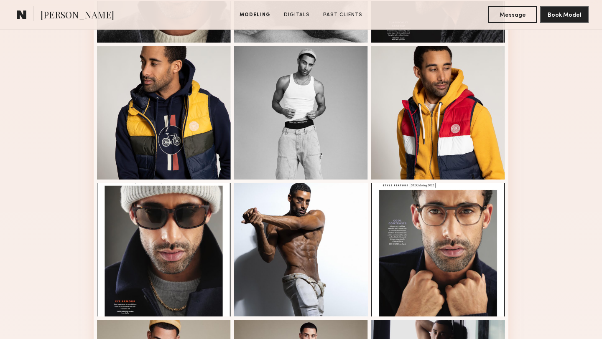
scroll to position [560, 0]
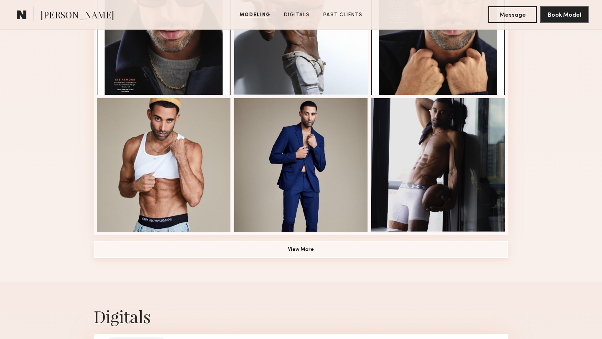
click at [181, 255] on button "View More" at bounding box center [301, 250] width 415 height 17
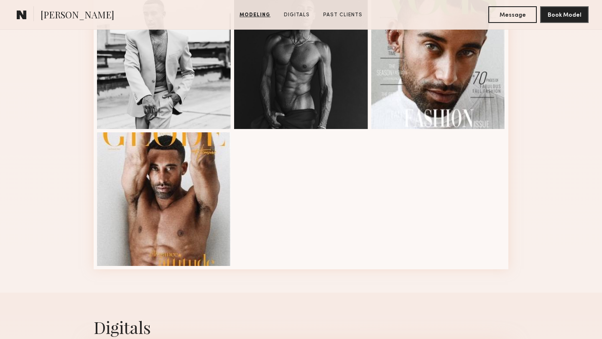
scroll to position [939, 0]
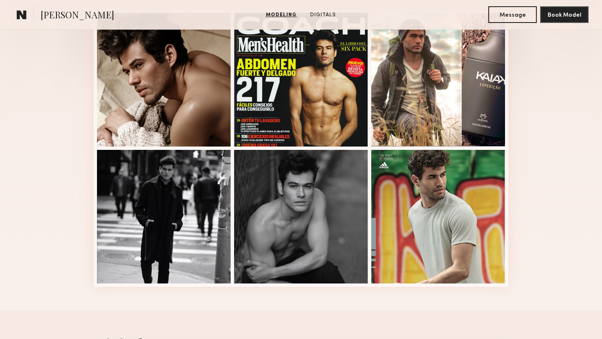
scroll to position [238, 0]
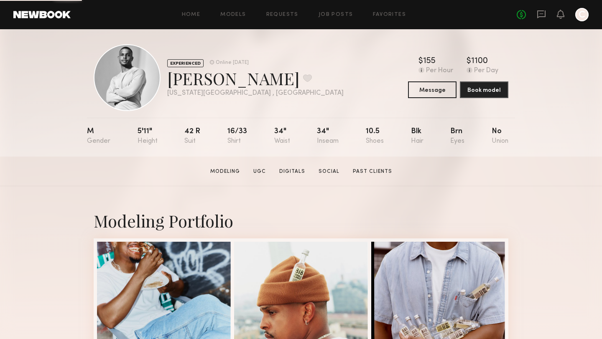
scroll to position [22, 0]
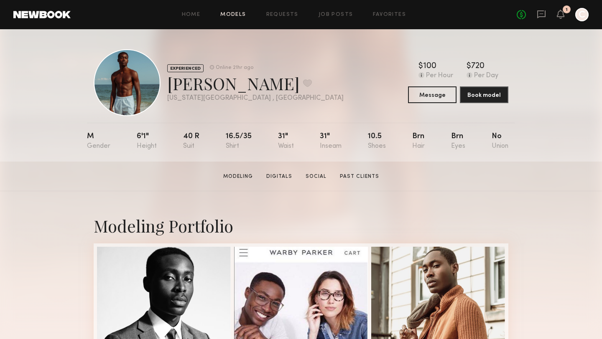
click at [236, 14] on link "Models" at bounding box center [232, 14] width 25 height 5
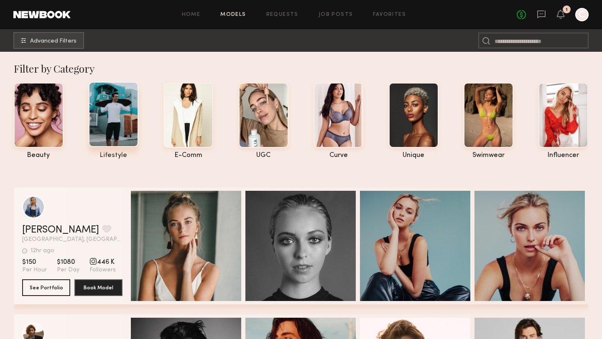
click at [103, 114] on div at bounding box center [114, 114] width 50 height 65
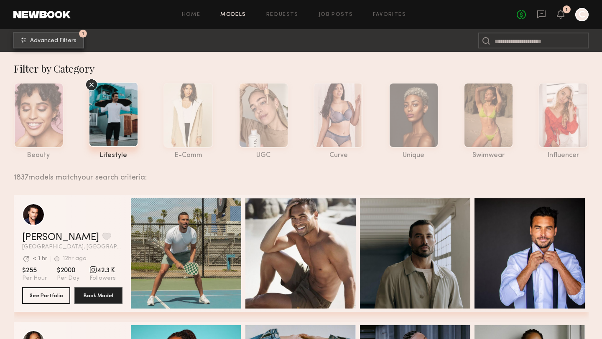
click at [38, 43] on span "Advanced Filters" at bounding box center [53, 41] width 46 height 6
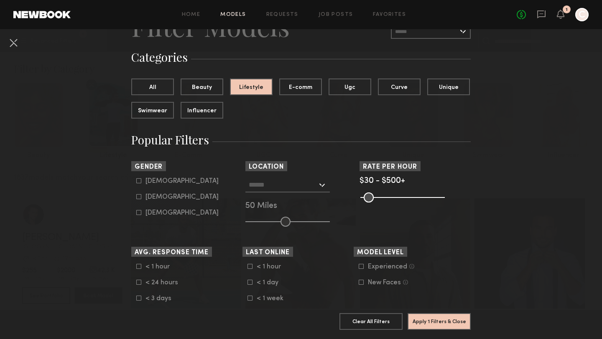
scroll to position [69, 0]
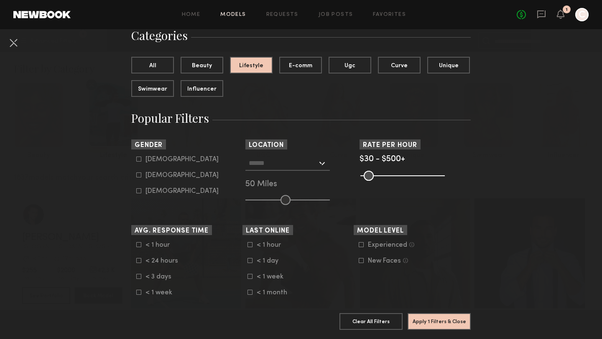
click at [156, 158] on div "Male" at bounding box center [181, 159] width 73 height 5
type input "*"
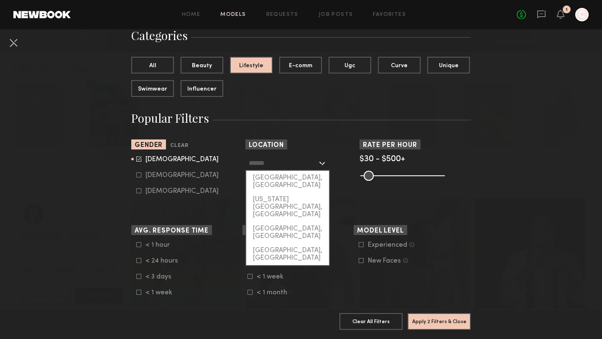
click at [302, 160] on input "text" at bounding box center [283, 163] width 69 height 14
click at [272, 194] on div "New York City, NY" at bounding box center [287, 207] width 83 height 29
type input "**********"
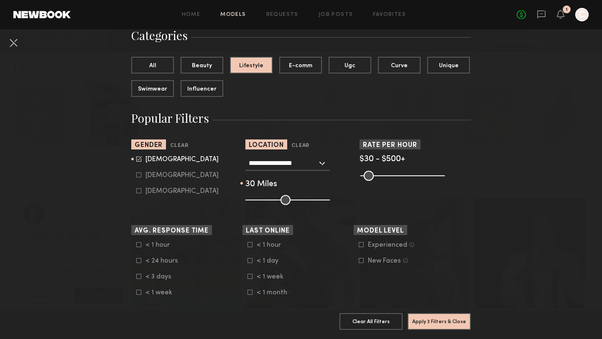
drag, startPoint x: 283, startPoint y: 201, endPoint x: 270, endPoint y: 201, distance: 13.4
type input "**"
click at [270, 201] on input "range" at bounding box center [287, 200] width 84 height 10
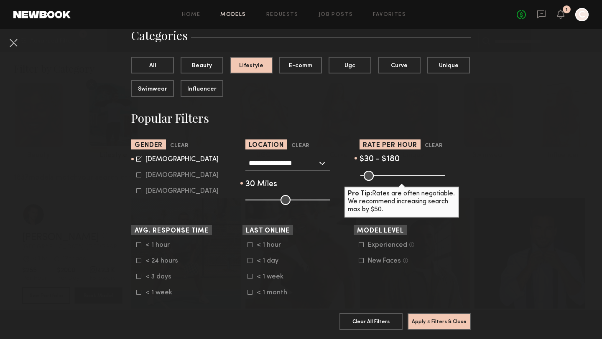
drag, startPoint x: 439, startPoint y: 175, endPoint x: 388, endPoint y: 171, distance: 51.2
type input "***"
click at [388, 171] on input "range" at bounding box center [402, 176] width 84 height 10
click at [433, 324] on button "Apply 4 Filters & Close" at bounding box center [438, 321] width 63 height 17
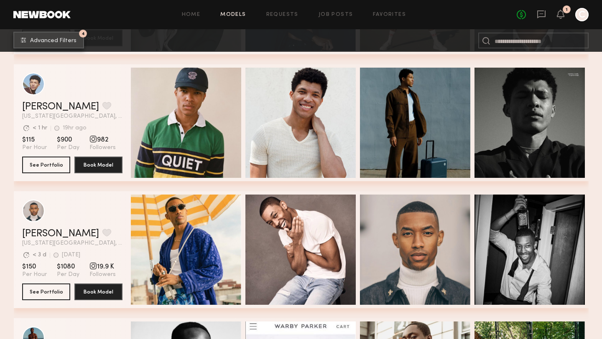
scroll to position [2162, 0]
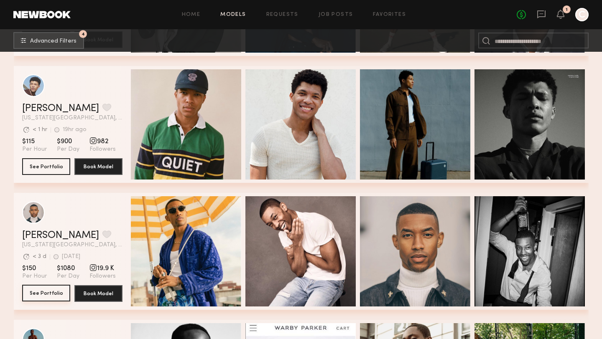
click at [36, 289] on button "See Portfolio" at bounding box center [46, 293] width 48 height 17
click at [37, 293] on button "See Portfolio" at bounding box center [46, 293] width 48 height 17
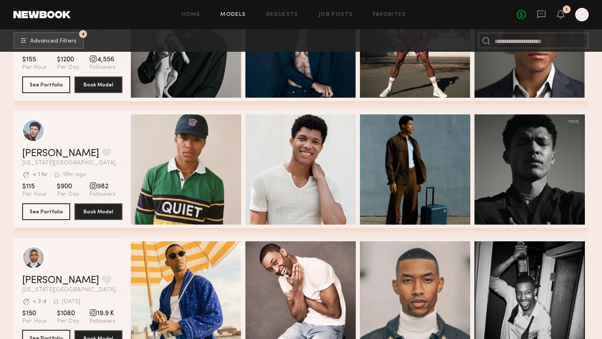
scroll to position [2116, 0]
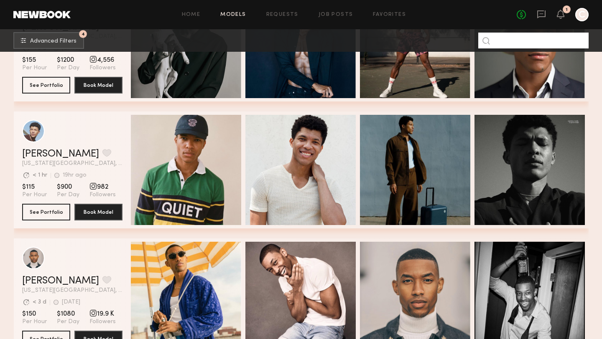
click at [523, 46] on input at bounding box center [533, 41] width 110 height 16
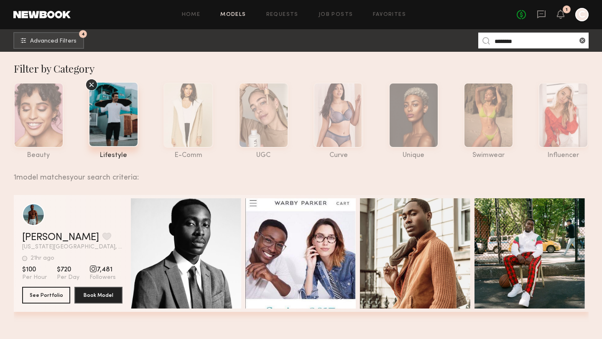
click at [95, 273] on span "7,481" at bounding box center [102, 270] width 26 height 8
click at [52, 295] on button "See Portfolio" at bounding box center [46, 295] width 48 height 17
click at [499, 45] on input "********" at bounding box center [533, 41] width 110 height 16
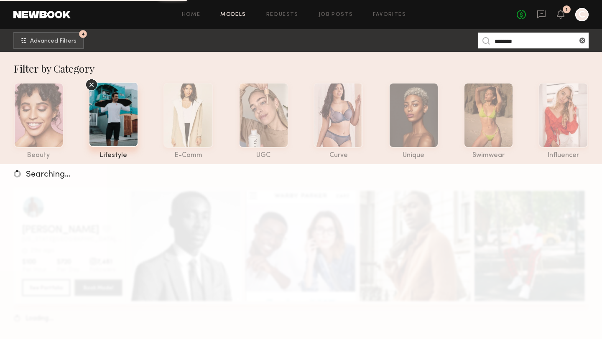
type input "********"
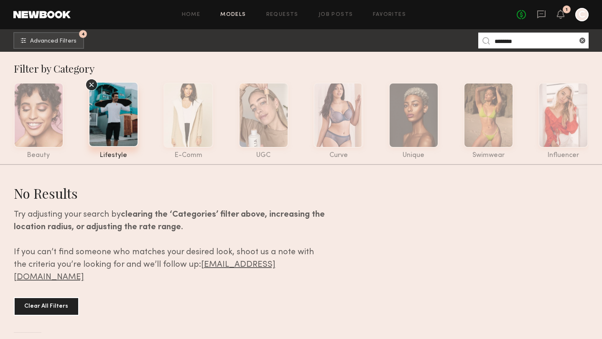
click at [89, 81] on icon at bounding box center [91, 85] width 13 height 13
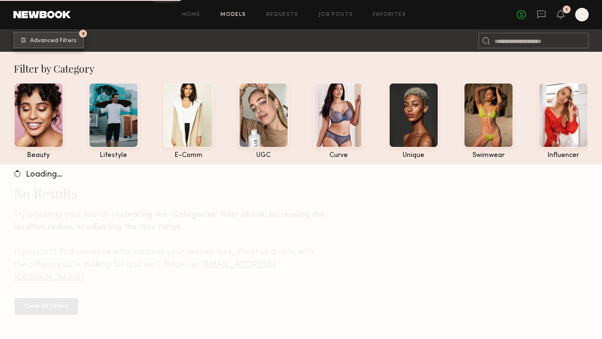
click at [80, 37] on common-counter "3" at bounding box center [83, 34] width 8 height 8
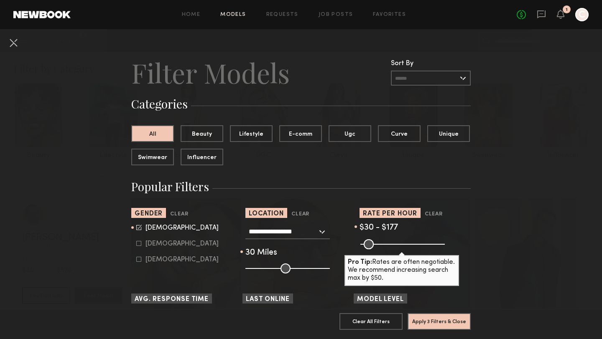
click at [137, 232] on common-framework-checkbox "Male" at bounding box center [189, 228] width 106 height 8
click at [140, 228] on icon at bounding box center [139, 227] width 4 height 4
type input "*"
click at [140, 246] on icon at bounding box center [138, 243] width 5 height 5
type input "**"
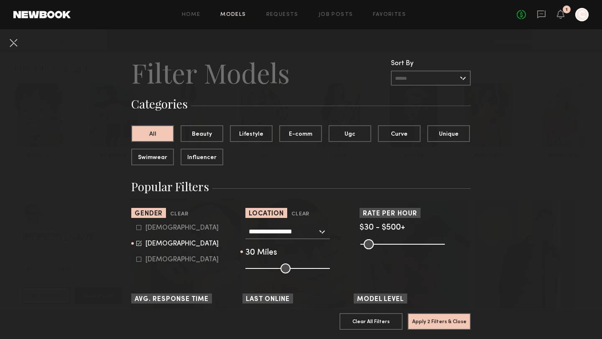
drag, startPoint x: 390, startPoint y: 243, endPoint x: 467, endPoint y: 242, distance: 77.3
type input "***"
click at [445, 242] on input "range" at bounding box center [402, 244] width 84 height 10
click at [419, 322] on button "Apply 2 Filters & Close" at bounding box center [438, 321] width 63 height 17
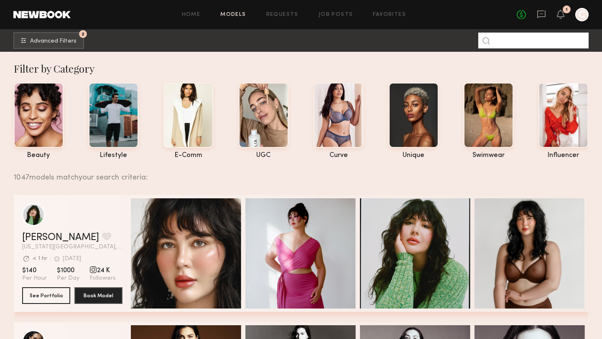
click at [501, 48] on input at bounding box center [533, 41] width 110 height 16
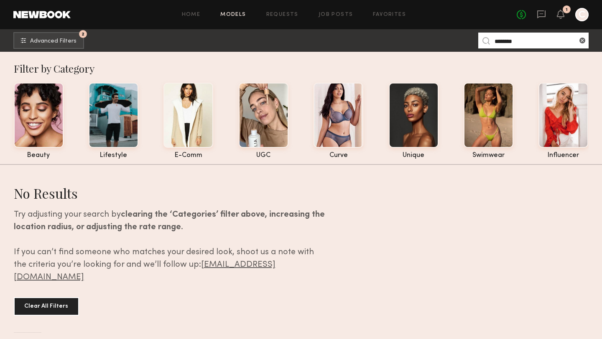
type input "********"
click at [233, 12] on link "Models" at bounding box center [232, 14] width 25 height 5
click at [198, 10] on div "Home Models Requests Job Posts Favorites Sign Out No fees up to $5,000 1 C" at bounding box center [330, 14] width 518 height 13
click at [194, 16] on link "Home" at bounding box center [191, 14] width 19 height 5
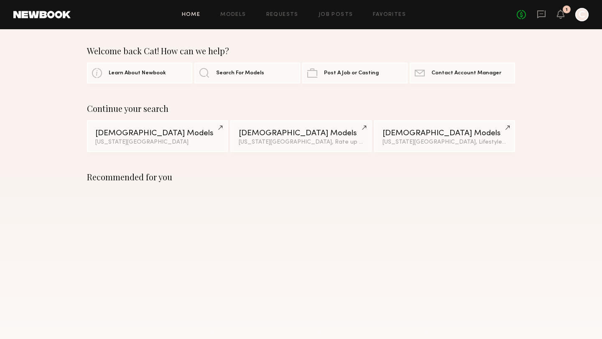
click at [228, 10] on div "Home Models Requests Job Posts Favorites Sign Out No fees up to $5,000 1 C" at bounding box center [330, 14] width 518 height 13
click at [231, 15] on link "Models" at bounding box center [232, 14] width 25 height 5
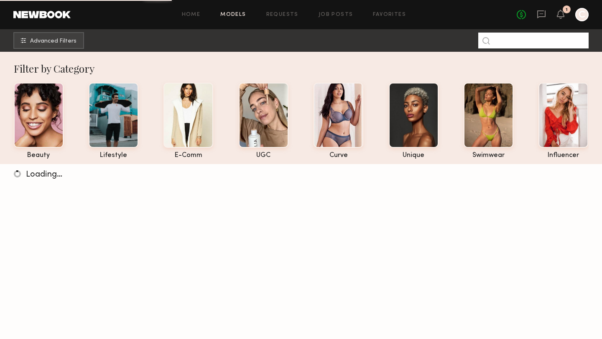
click at [545, 40] on input at bounding box center [533, 41] width 110 height 16
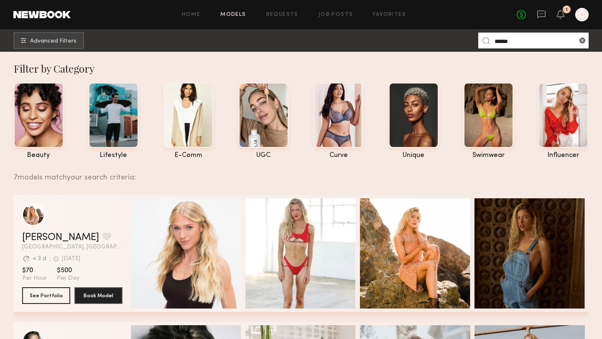
click at [515, 48] on nb-browse-subheader "Advanced Filters ******" at bounding box center [301, 40] width 602 height 23
click at [516, 42] on input "******" at bounding box center [533, 41] width 110 height 16
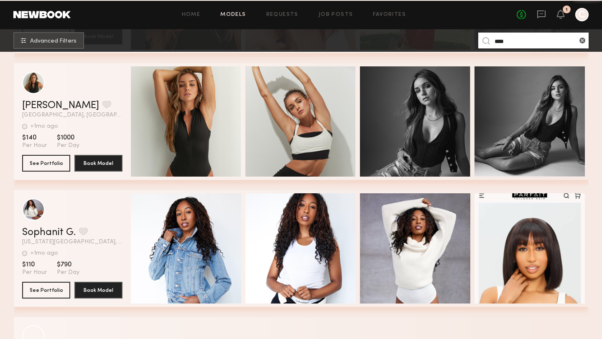
scroll to position [1404, 0]
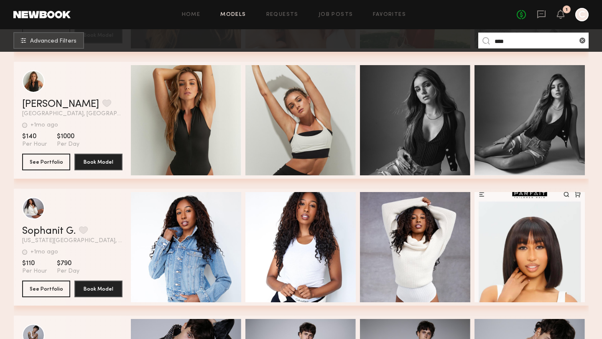
type input "****"
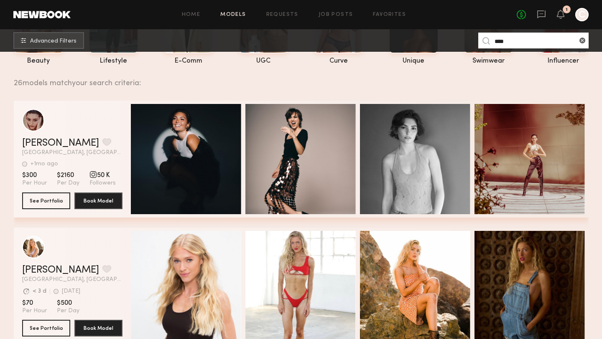
scroll to position [0, 0]
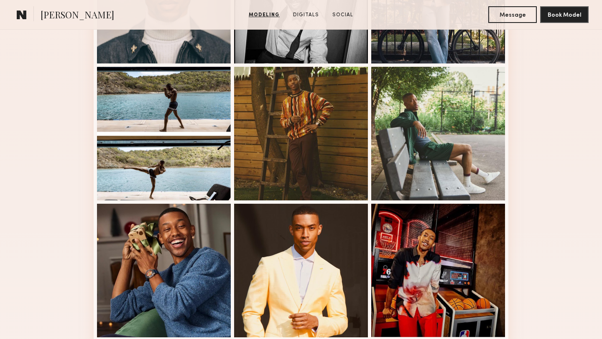
scroll to position [318, 0]
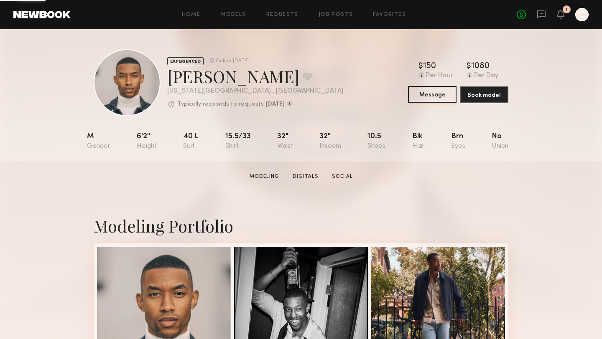
click at [441, 94] on button "Message" at bounding box center [432, 94] width 48 height 17
click at [562, 13] on icon at bounding box center [560, 14] width 7 height 6
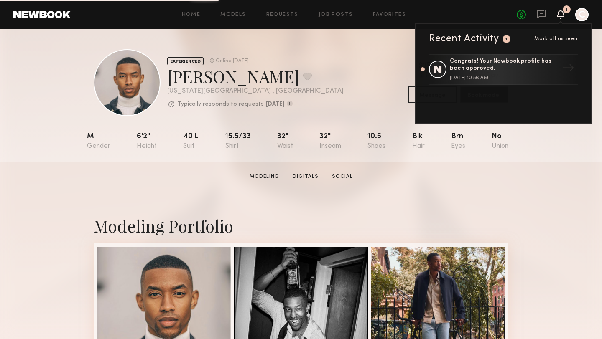
click at [548, 169] on section "[PERSON_NAME] Modeling Digitals Social Message Book Model" at bounding box center [301, 177] width 602 height 30
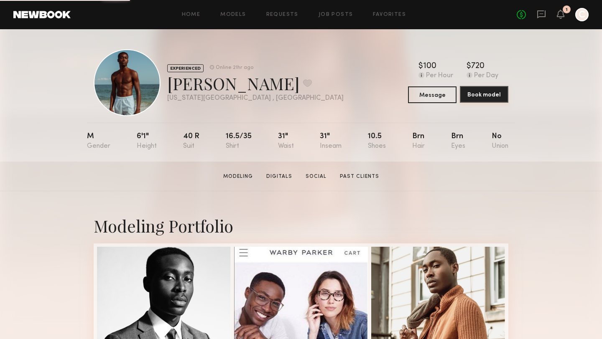
click at [483, 94] on button "Book model" at bounding box center [484, 94] width 48 height 17
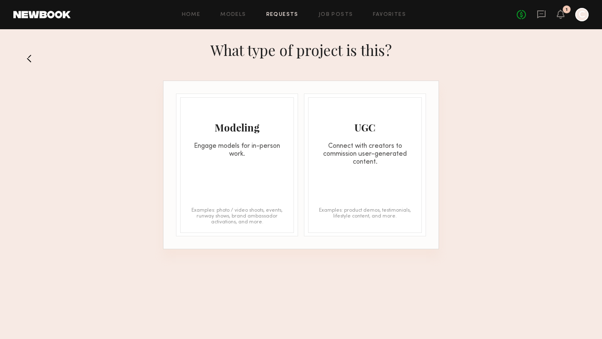
click at [241, 183] on div "Modeling Engage models for in-person work. Examples: photo / video shoots, even…" at bounding box center [237, 165] width 114 height 136
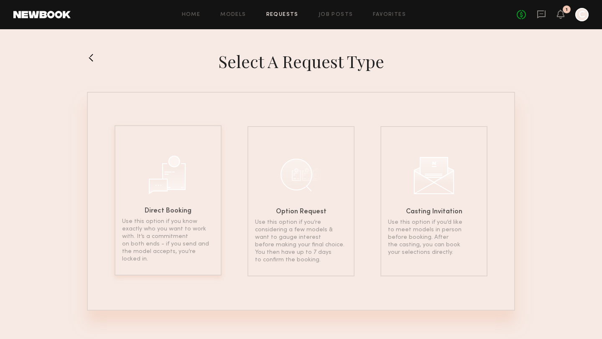
click at [190, 182] on div "Direct Booking Use this option if you know exactly who you want to work with. I…" at bounding box center [168, 200] width 107 height 150
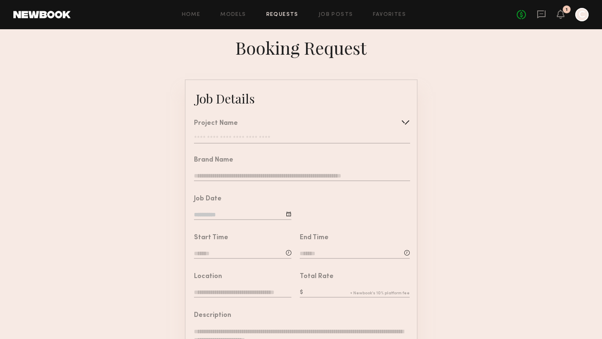
click at [234, 137] on input "text" at bounding box center [302, 139] width 216 height 8
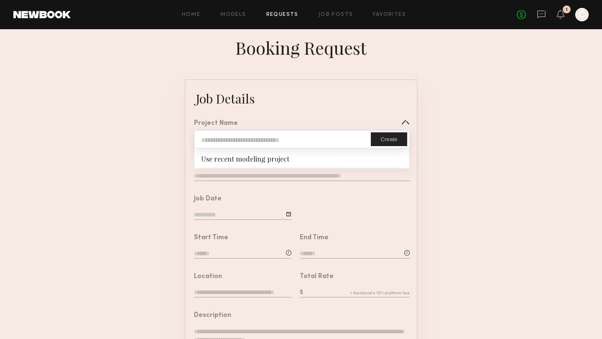
click at [234, 137] on input "text" at bounding box center [282, 139] width 176 height 17
type input "**********"
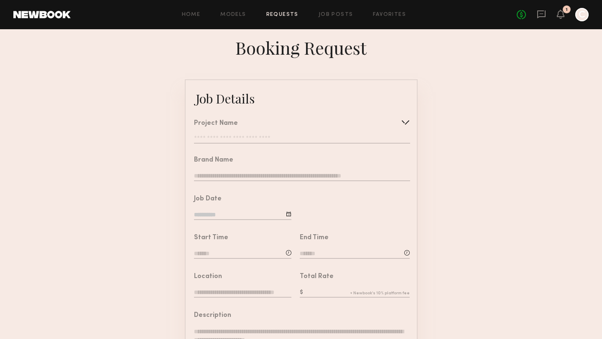
click at [427, 179] on form "**********" at bounding box center [301, 312] width 602 height 466
click at [373, 137] on input "text" at bounding box center [302, 139] width 216 height 8
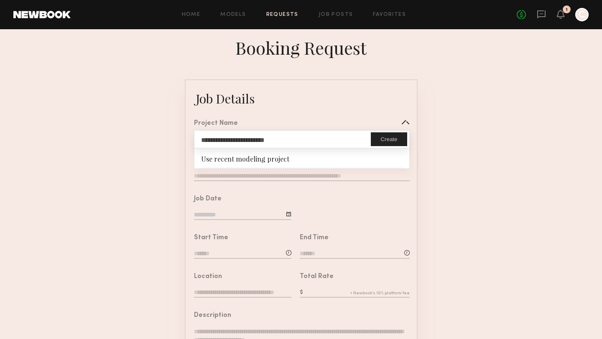
click at [375, 137] on button "Create" at bounding box center [389, 139] width 36 height 14
type input "**********"
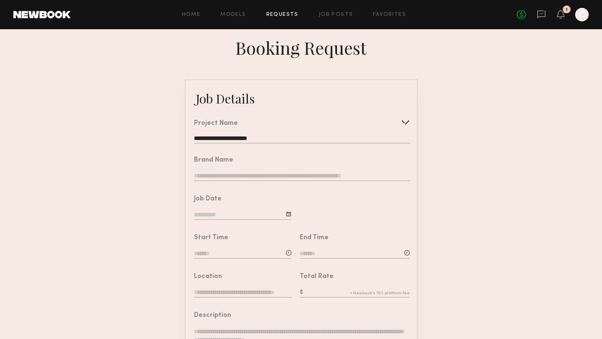
click at [262, 173] on input "text" at bounding box center [302, 176] width 216 height 9
type input "**********"
click at [273, 215] on input at bounding box center [242, 215] width 97 height 9
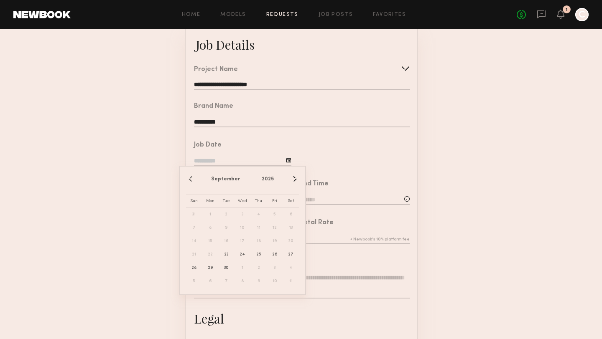
scroll to position [55, 0]
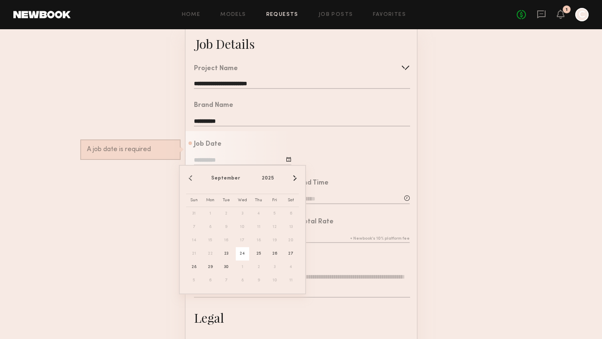
click at [244, 255] on span "24" at bounding box center [242, 253] width 13 height 13
type input "**********"
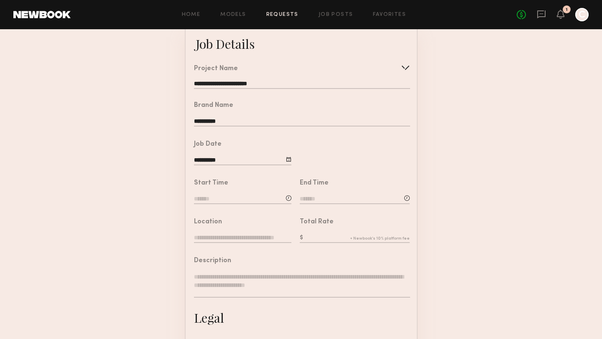
click at [268, 196] on input at bounding box center [242, 199] width 97 height 9
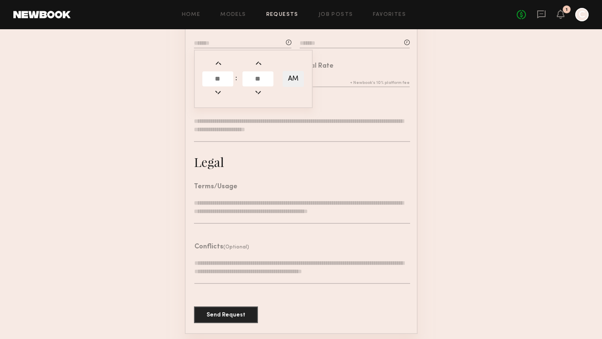
scroll to position [0, 0]
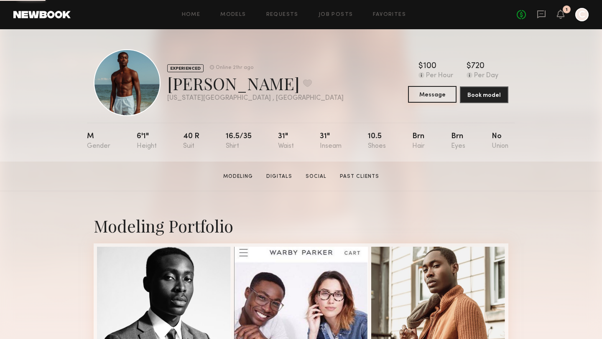
click at [423, 93] on button "Message" at bounding box center [432, 94] width 48 height 17
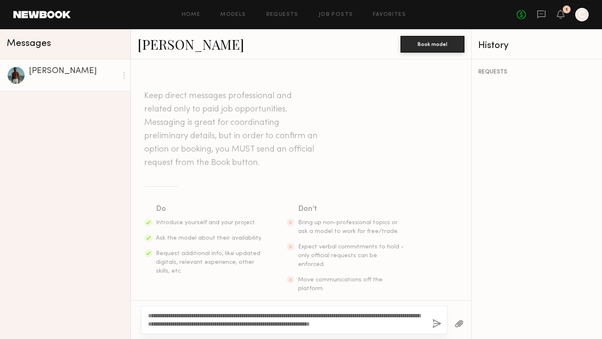
type textarea "**********"
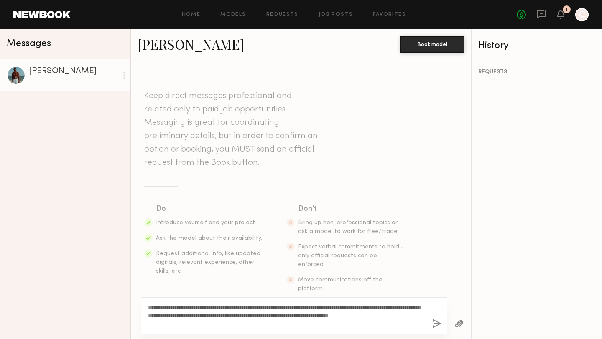
click at [302, 331] on div "**********" at bounding box center [294, 316] width 306 height 37
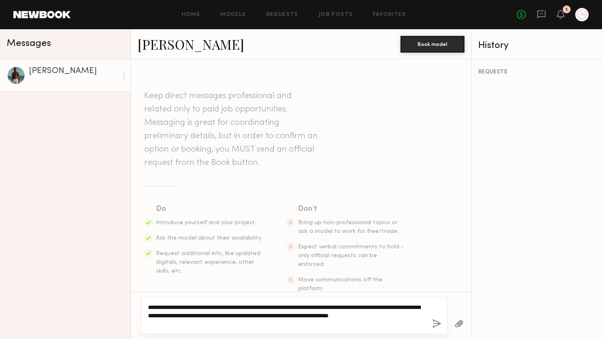
click at [288, 325] on textarea "**********" at bounding box center [287, 315] width 278 height 25
drag, startPoint x: 288, startPoint y: 325, endPoint x: 353, endPoint y: 316, distance: 65.7
click at [353, 316] on textarea "**********" at bounding box center [287, 315] width 278 height 25
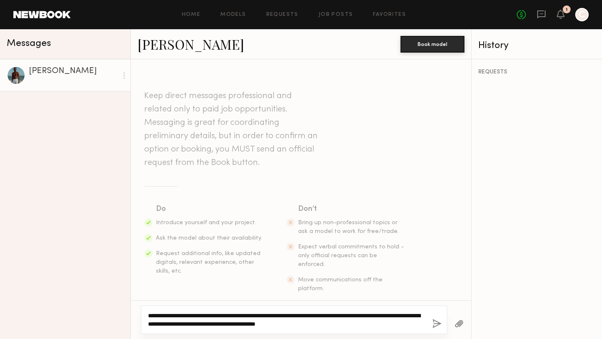
click at [379, 323] on textarea "**********" at bounding box center [287, 320] width 278 height 17
drag, startPoint x: 382, startPoint y: 313, endPoint x: 400, endPoint y: 315, distance: 18.0
click at [398, 315] on textarea "**********" at bounding box center [287, 320] width 278 height 17
click at [383, 326] on textarea "**********" at bounding box center [287, 320] width 278 height 17
drag, startPoint x: 159, startPoint y: 324, endPoint x: 398, endPoint y: 313, distance: 239.3
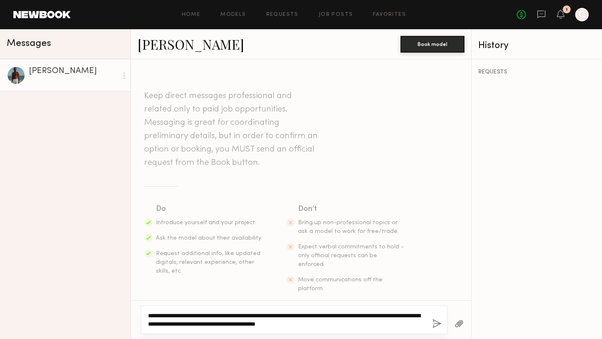
click at [398, 313] on textarea "**********" at bounding box center [287, 320] width 278 height 17
click at [369, 325] on textarea "**********" at bounding box center [287, 320] width 278 height 17
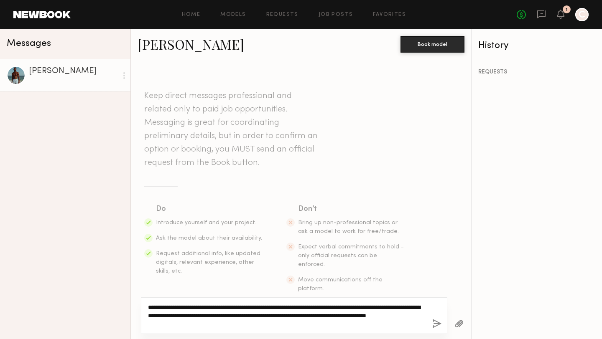
type textarea "**********"
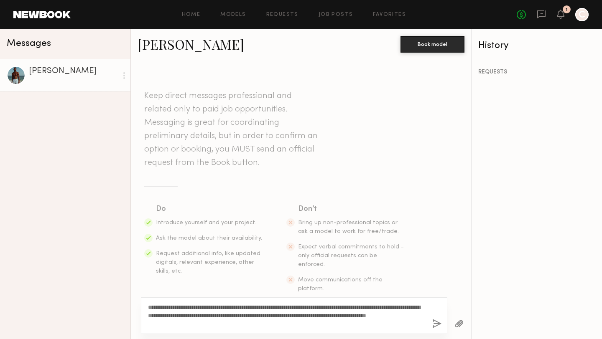
click at [435, 324] on button "button" at bounding box center [436, 324] width 9 height 10
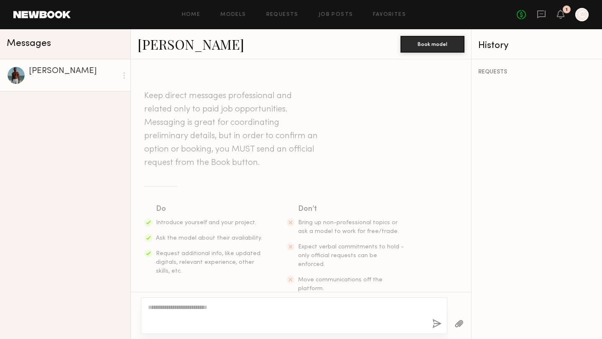
scroll to position [145, 0]
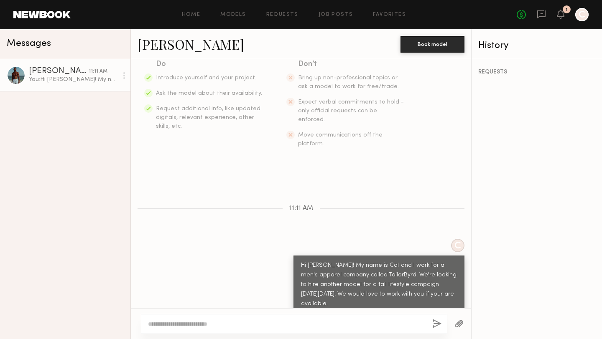
click at [82, 80] on div "You: Hi Babajide! My name is Cat and I work for a men's apparel company called …" at bounding box center [73, 80] width 89 height 8
click at [48, 65] on link "Babajide A. 11:11 AM You: Hi Babajide! My name is Cat and I work for a men's ap…" at bounding box center [65, 75] width 130 height 32
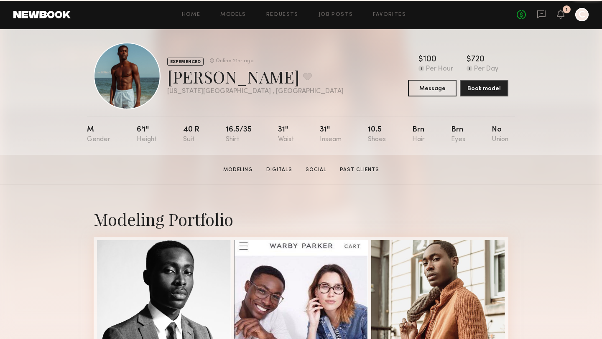
scroll to position [5, 0]
